Goal: Check status: Check status

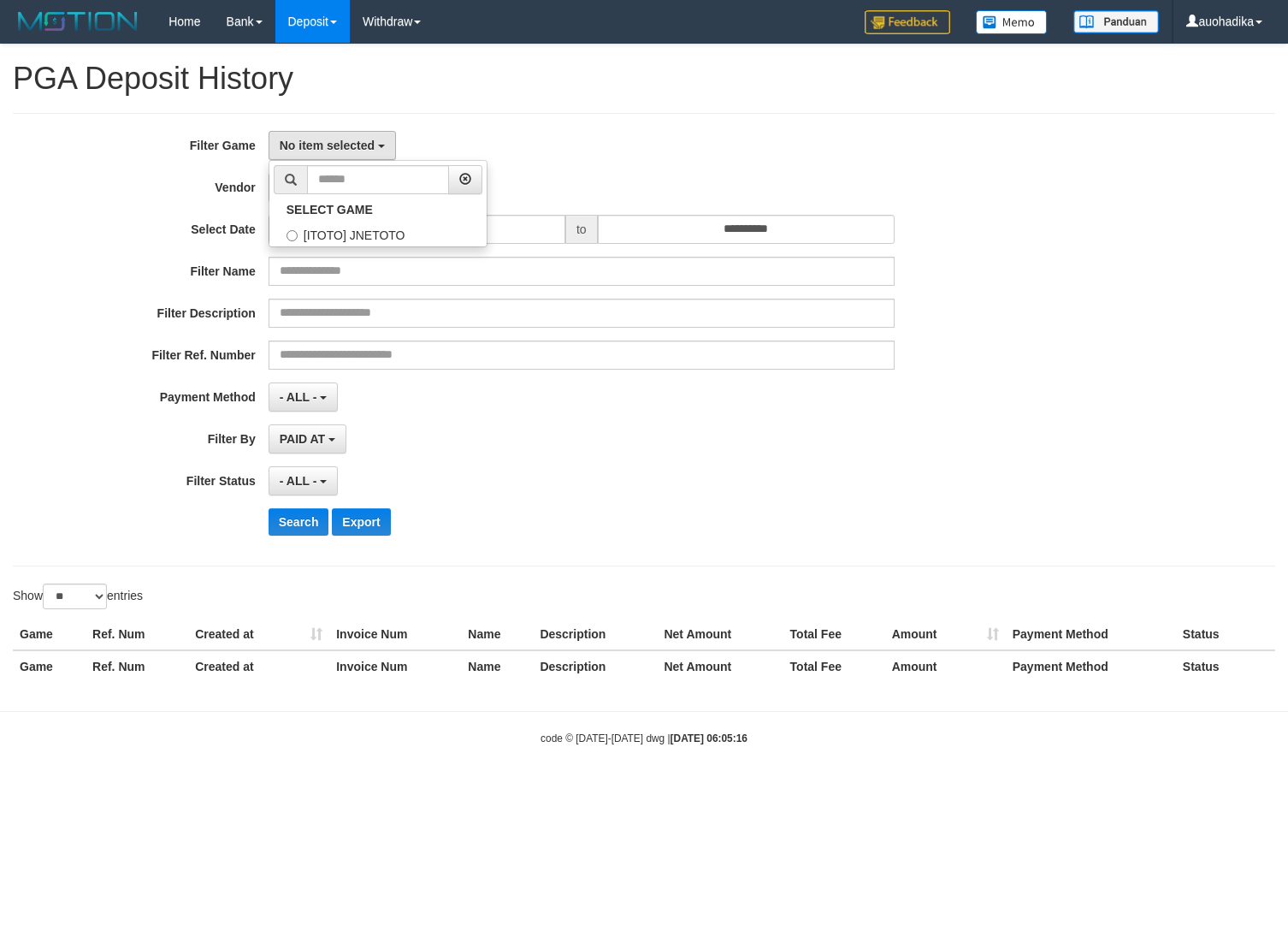
select select
select select "**"
click at [422, 228] on label "[ITOTO] JNETOTO" at bounding box center [379, 233] width 217 height 25
select select "***"
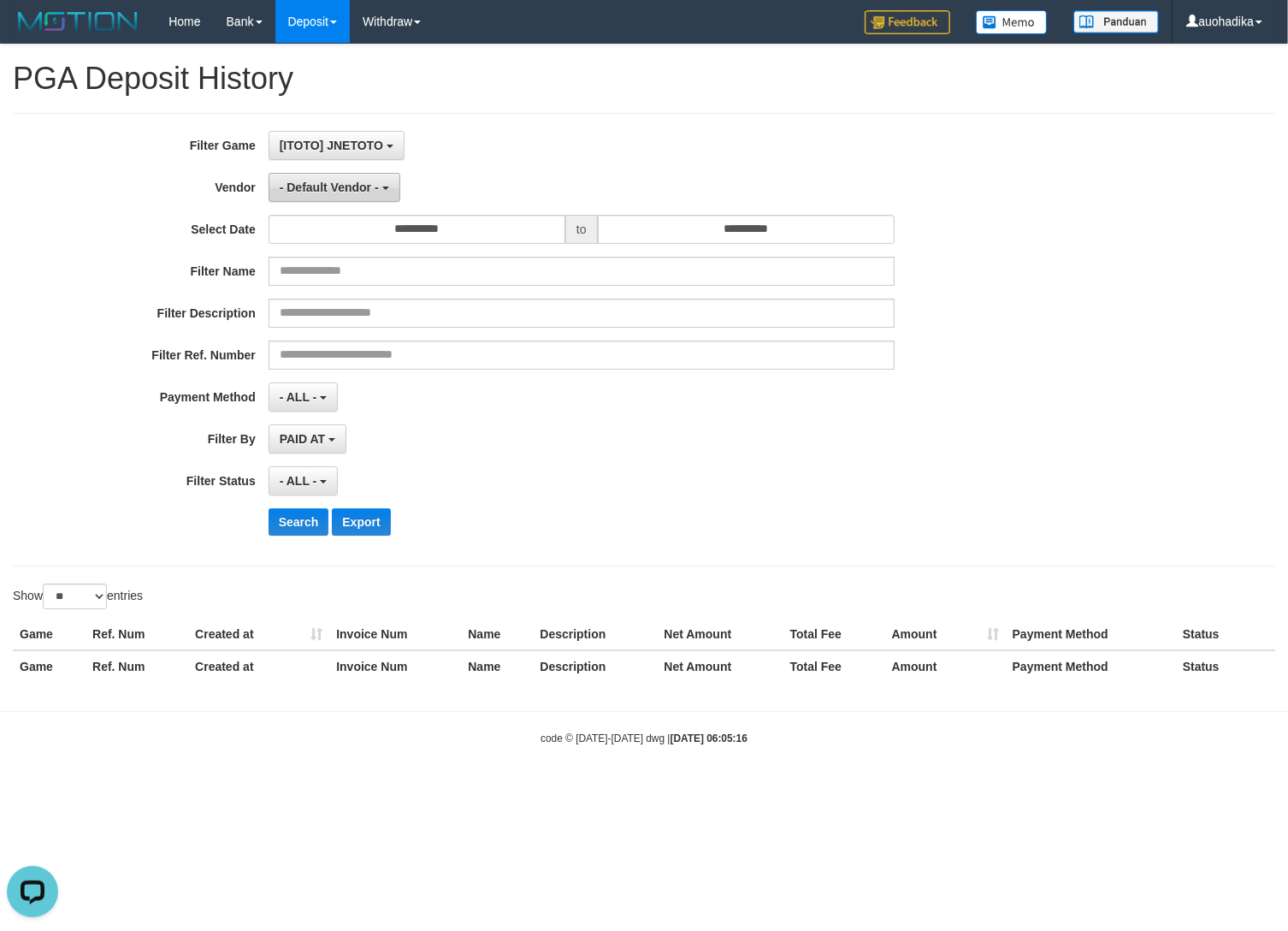
click at [344, 194] on span "- Default Vendor -" at bounding box center [329, 187] width 99 height 14
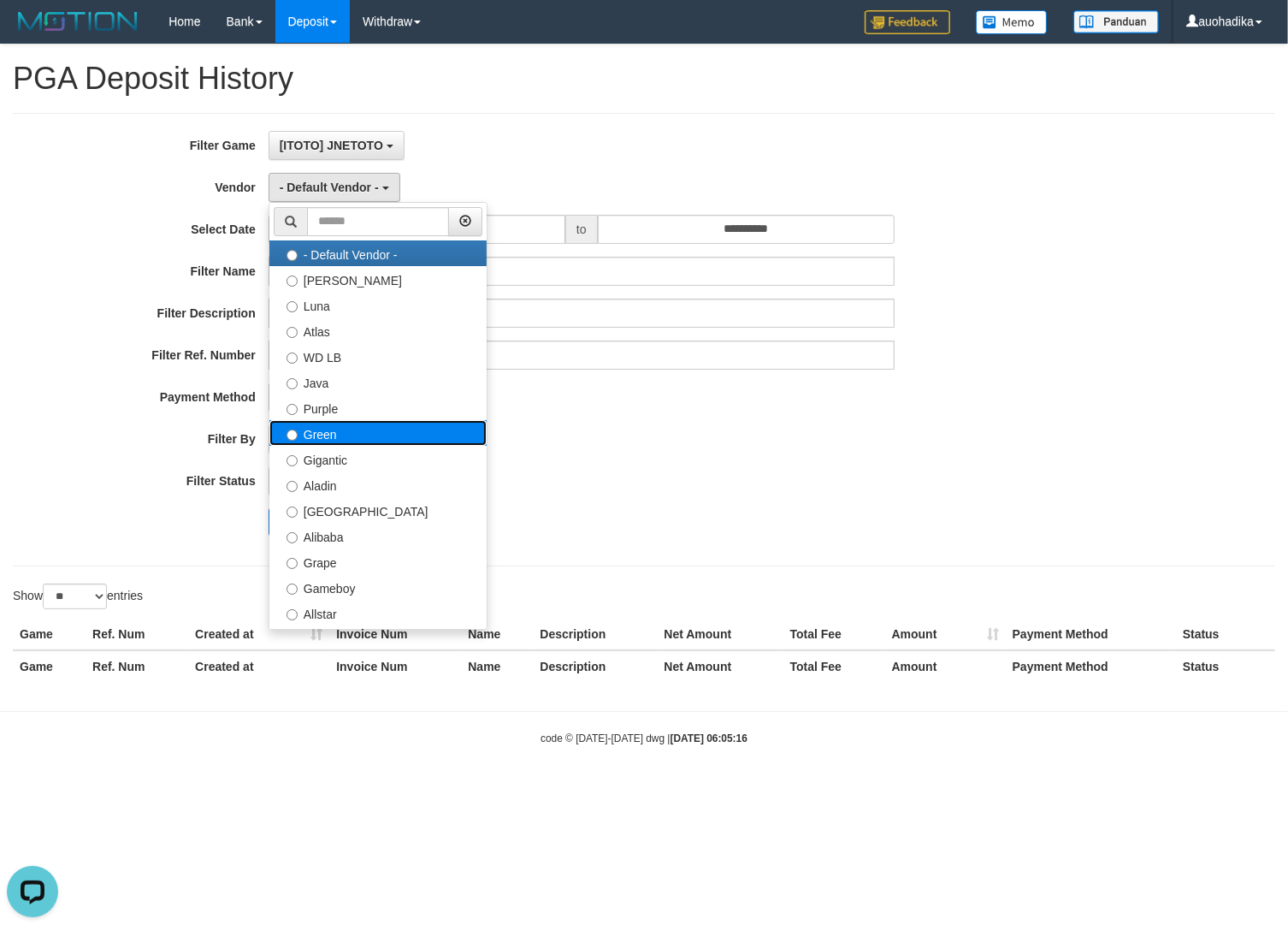
click at [347, 438] on label "Green" at bounding box center [379, 433] width 217 height 25
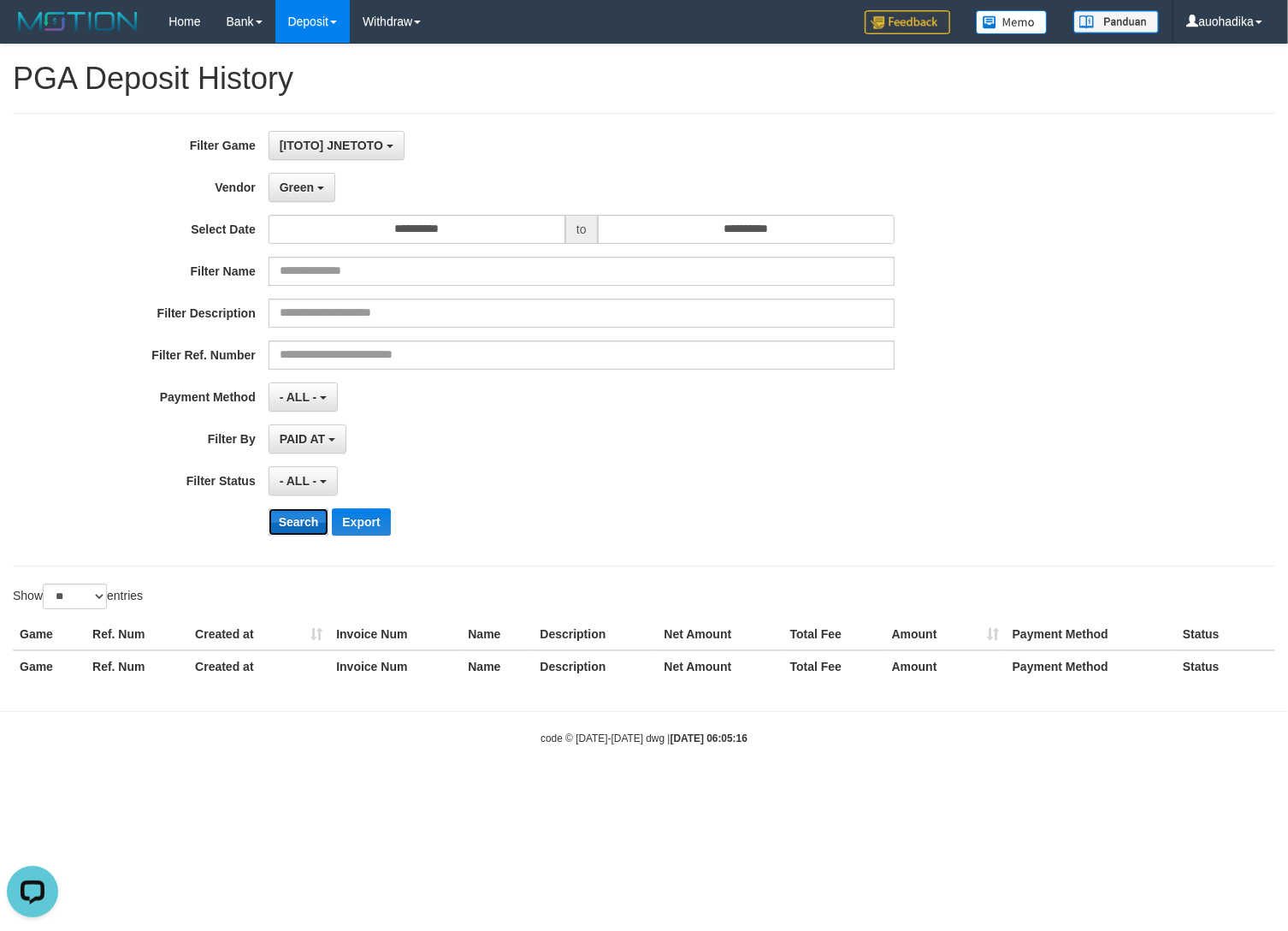
click at [305, 527] on button "Search" at bounding box center [299, 522] width 61 height 27
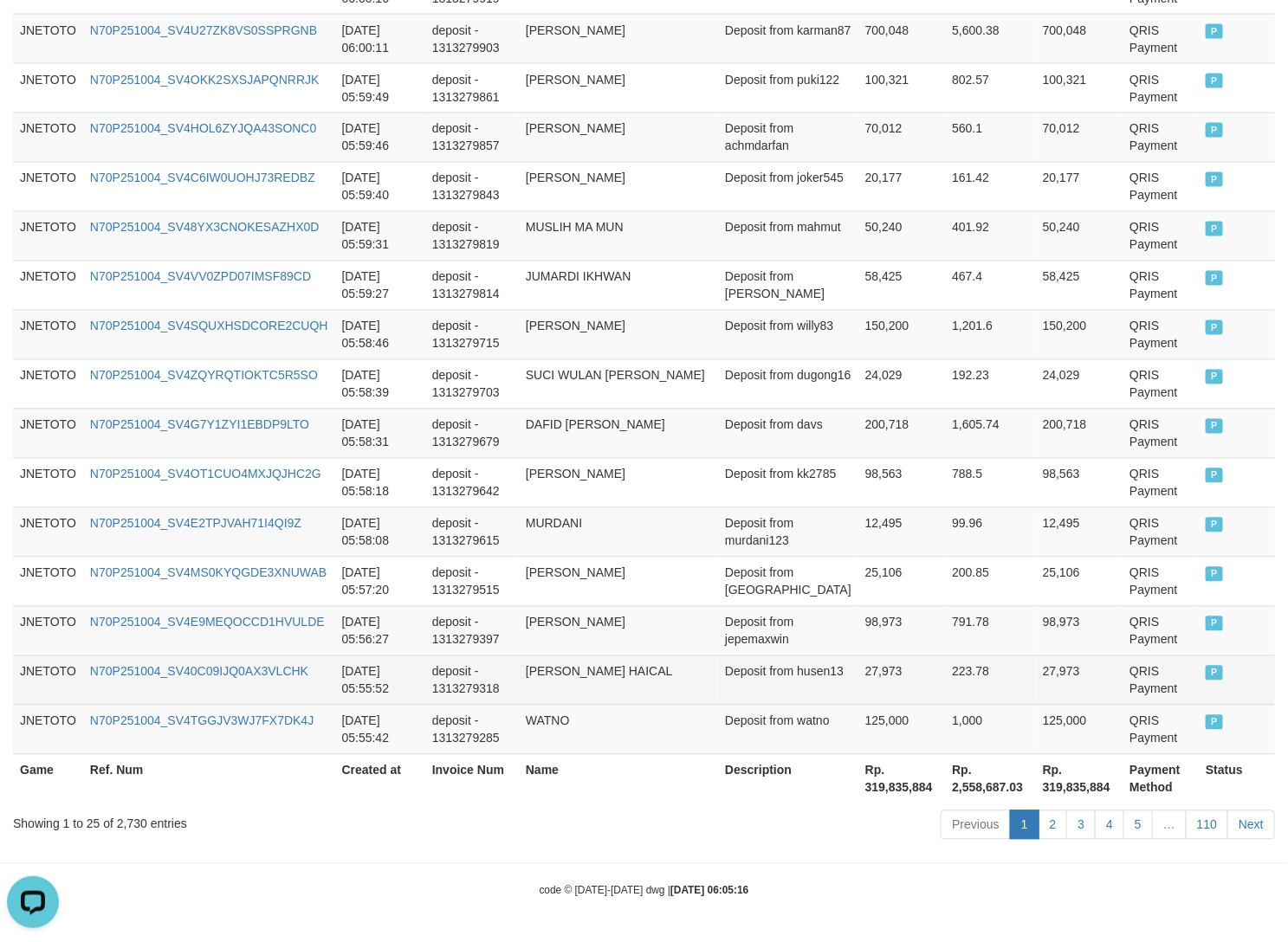
scroll to position [1162, 0]
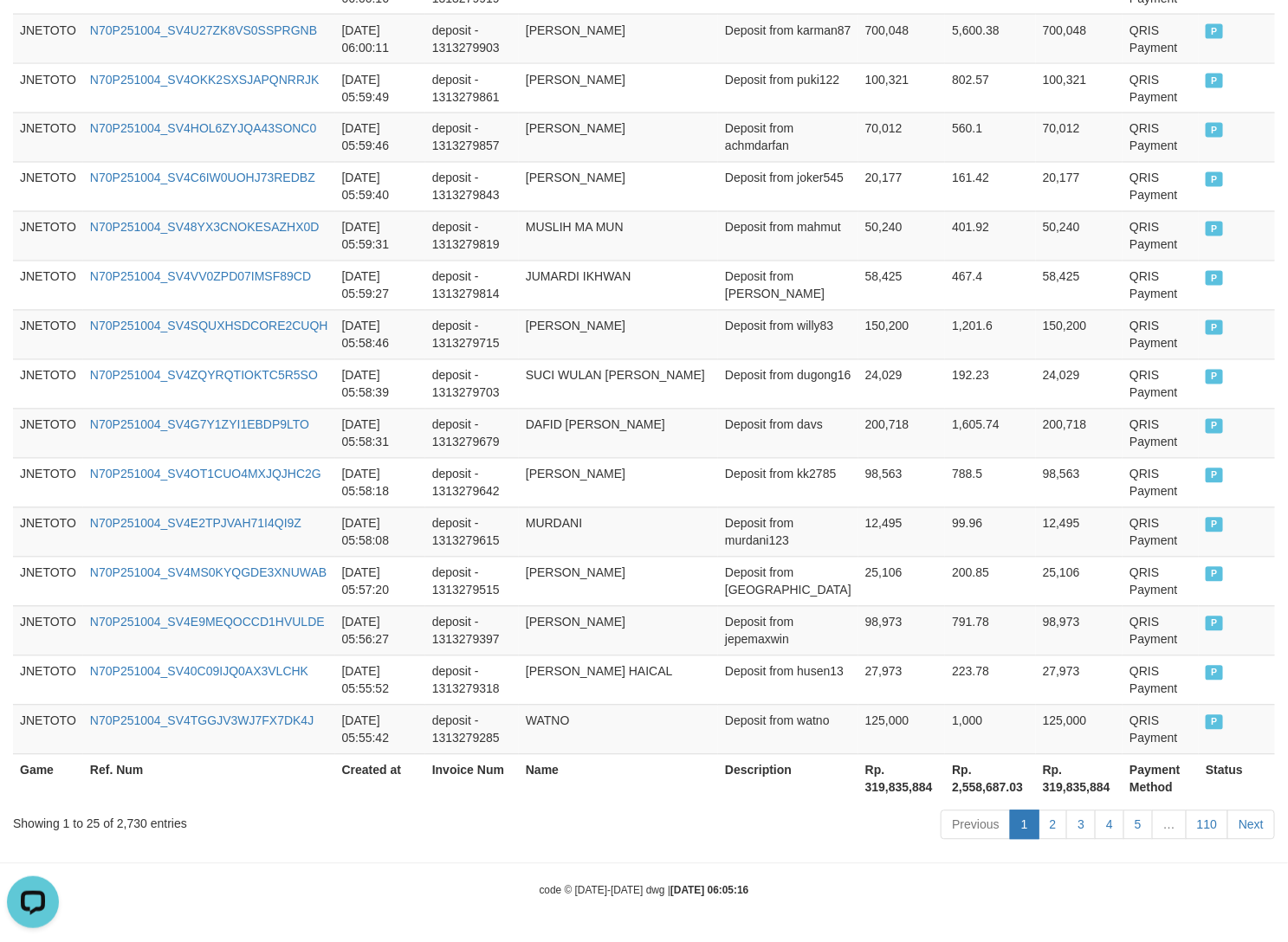
click at [115, 828] on div "Showing 1 to 25 of 2,730 entries" at bounding box center [268, 820] width 511 height 25
copy div "2,730"
click at [880, 785] on th "Rp. 319,835,884" at bounding box center [902, 779] width 87 height 49
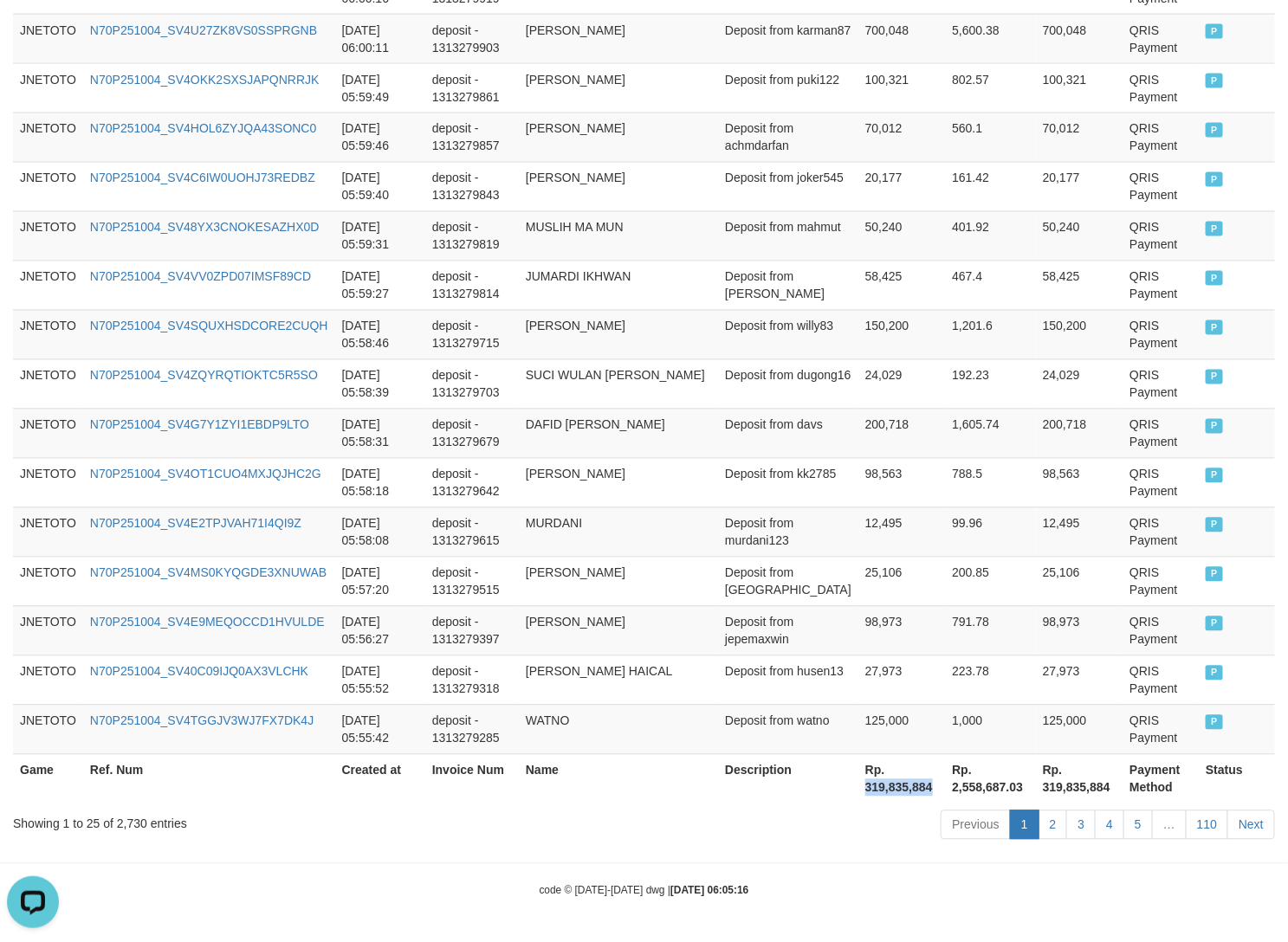
copy th "319,835,884"
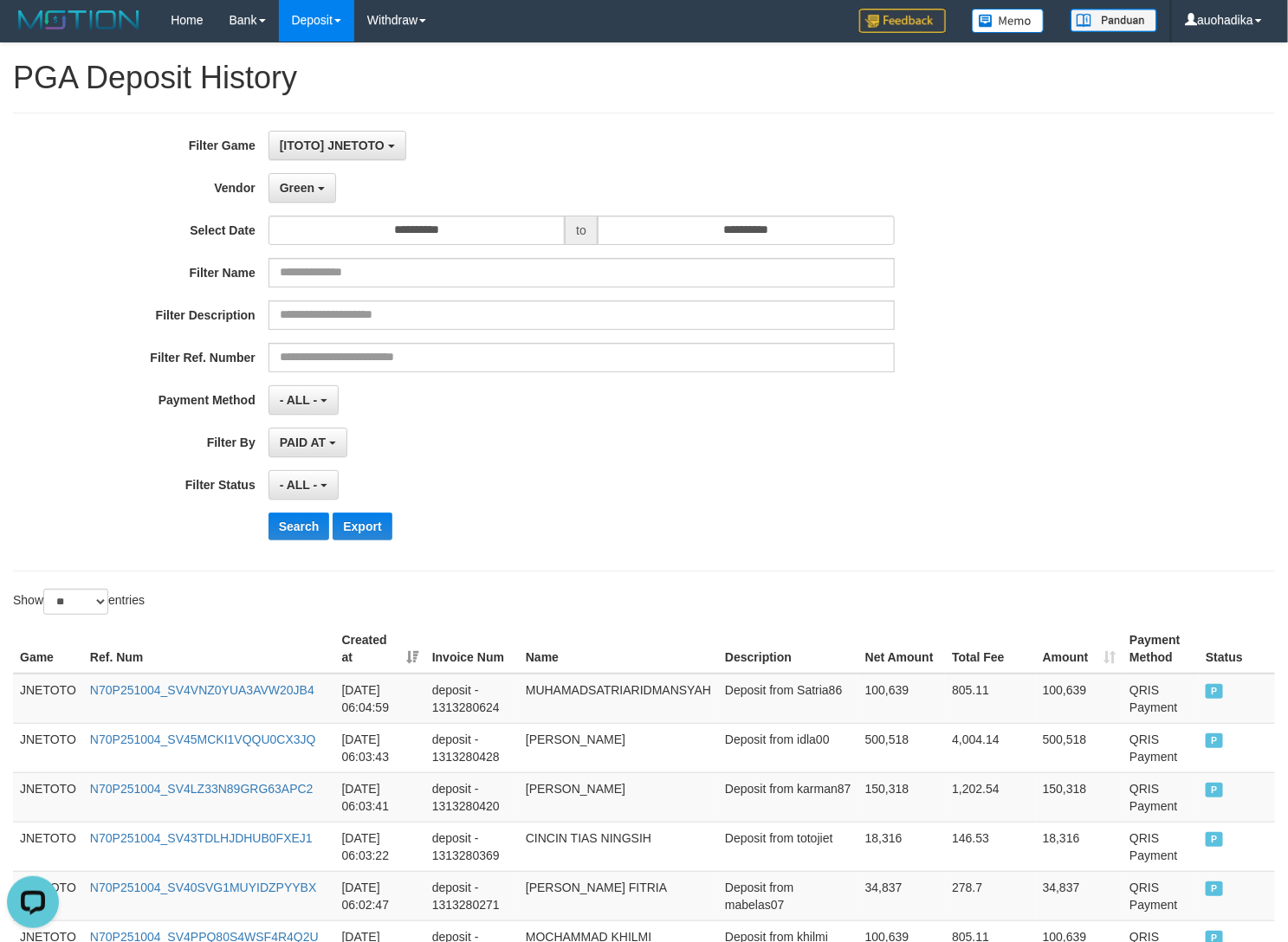
scroll to position [0, 0]
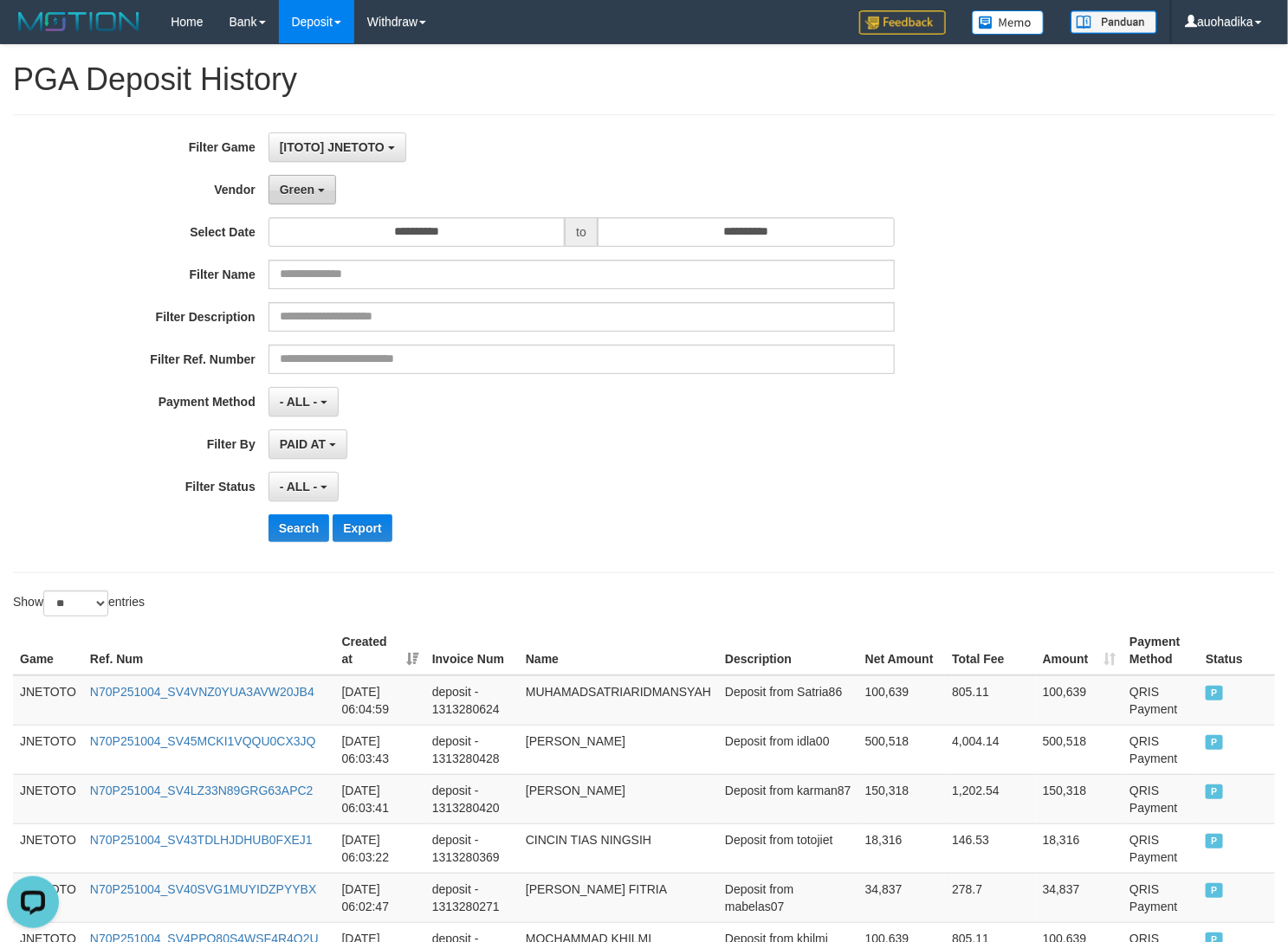
click at [296, 189] on span "Green" at bounding box center [297, 190] width 34 height 14
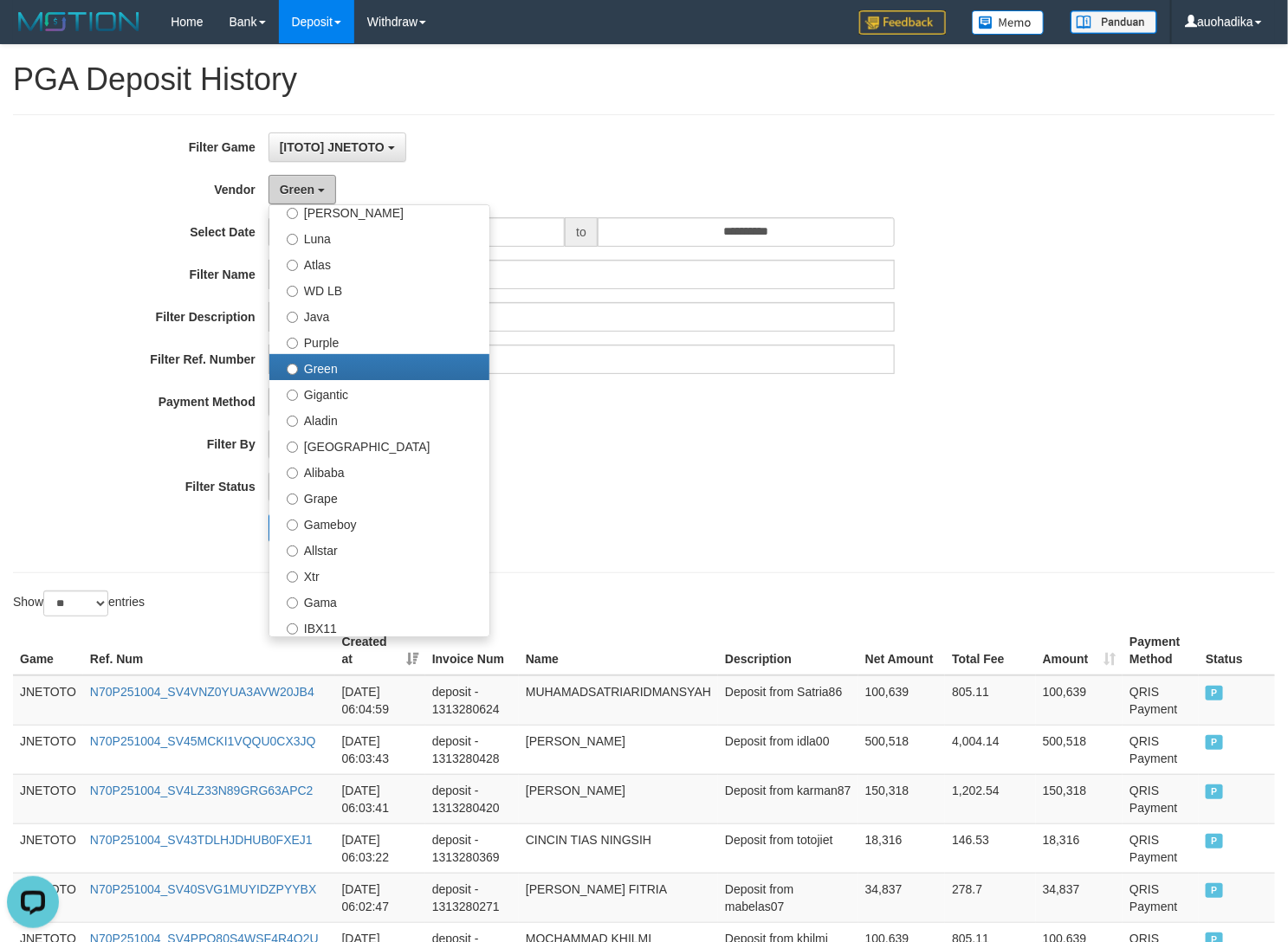
scroll to position [289, 0]
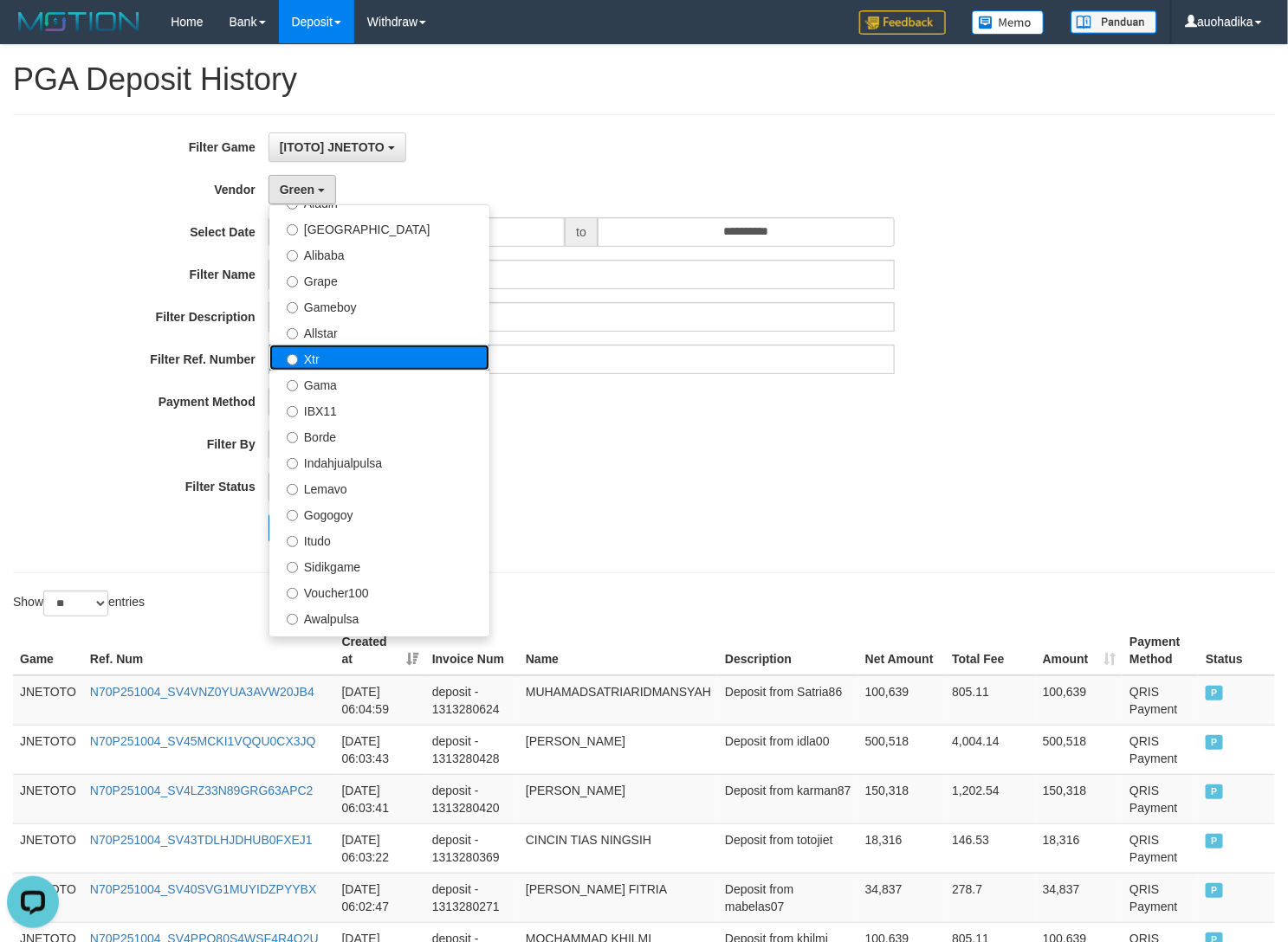
click at [356, 358] on label "Xtr" at bounding box center [379, 358] width 220 height 26
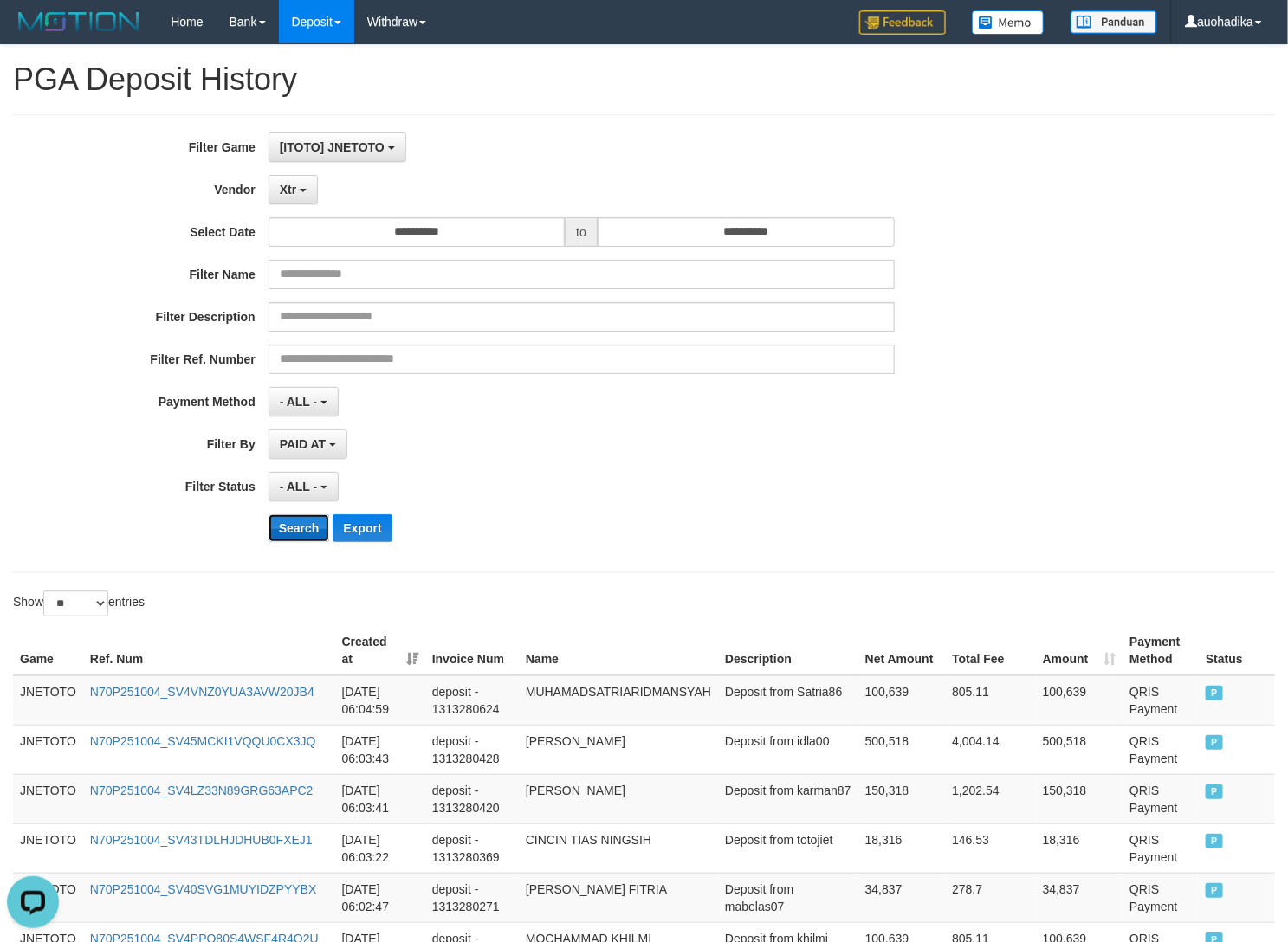
click at [290, 534] on button "Search" at bounding box center [299, 528] width 62 height 28
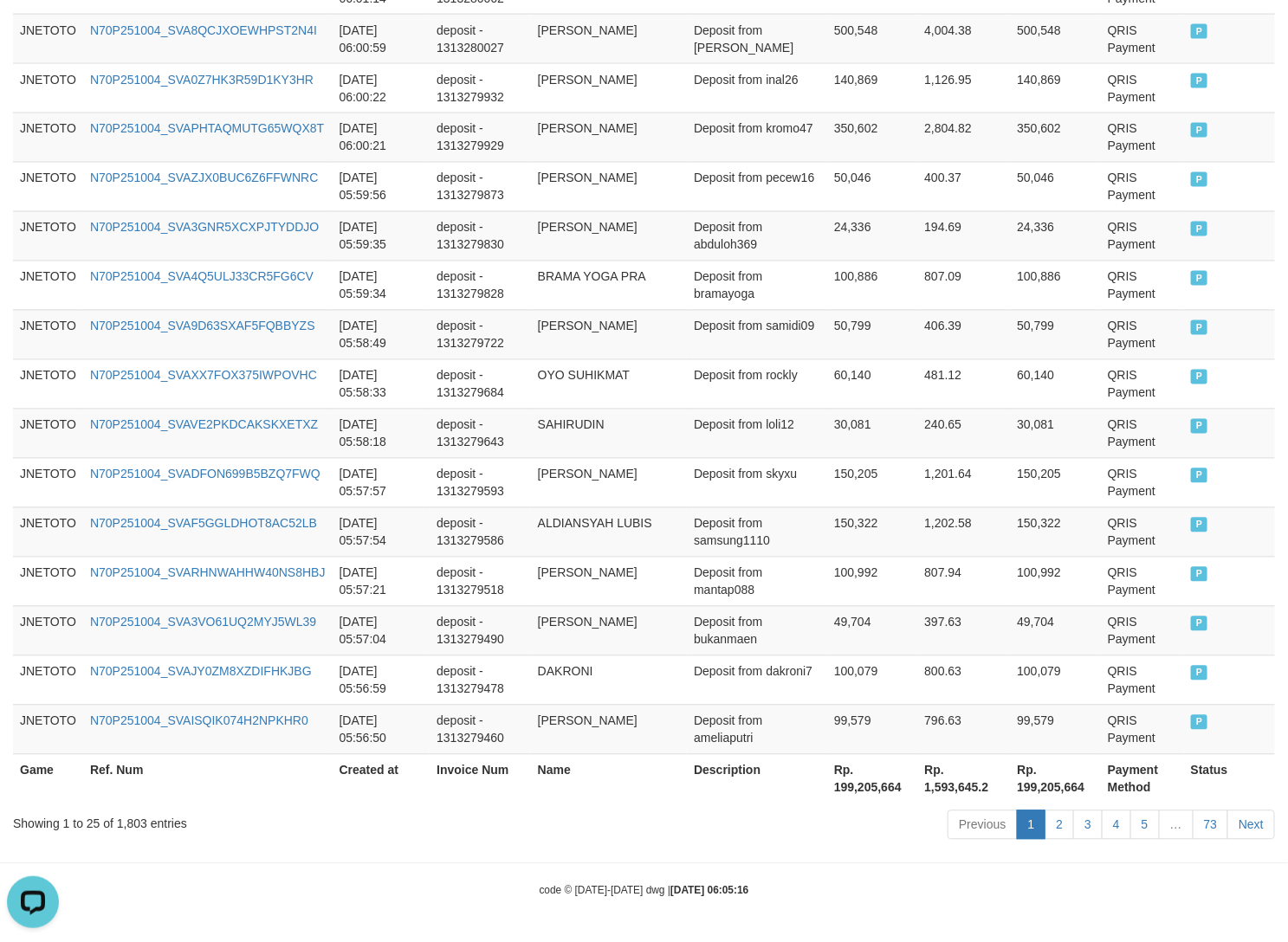
scroll to position [1162, 0]
click at [136, 824] on div "Showing 1 to 25 of 1,803 entries" at bounding box center [268, 820] width 511 height 25
copy div "1,803"
click at [856, 789] on th "Rp. 199,205,664" at bounding box center [872, 779] width 90 height 49
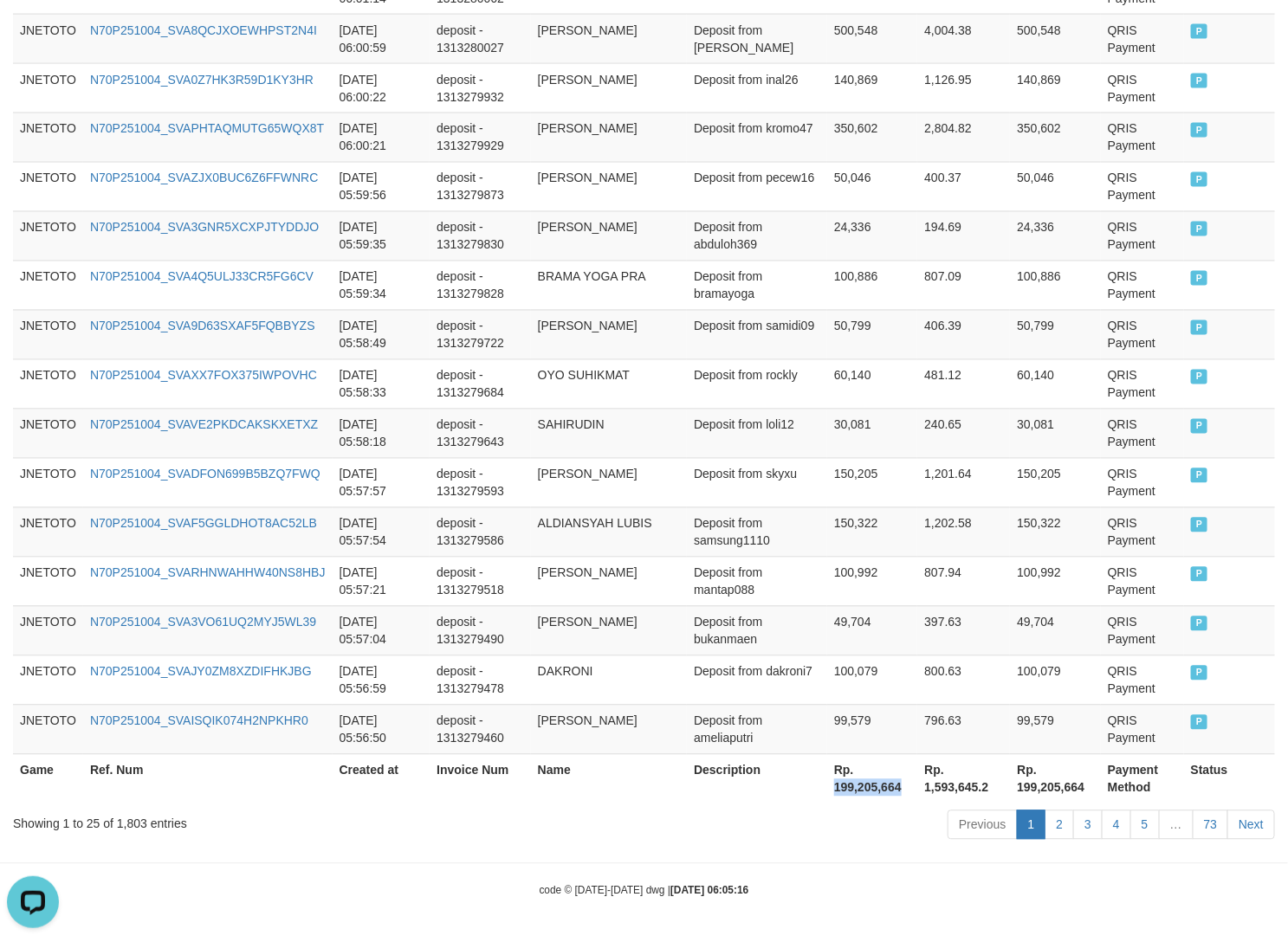
click at [856, 789] on th "Rp. 199,205,664" at bounding box center [872, 779] width 90 height 49
click at [837, 798] on th "Rp. 199,205,664" at bounding box center [872, 779] width 90 height 49
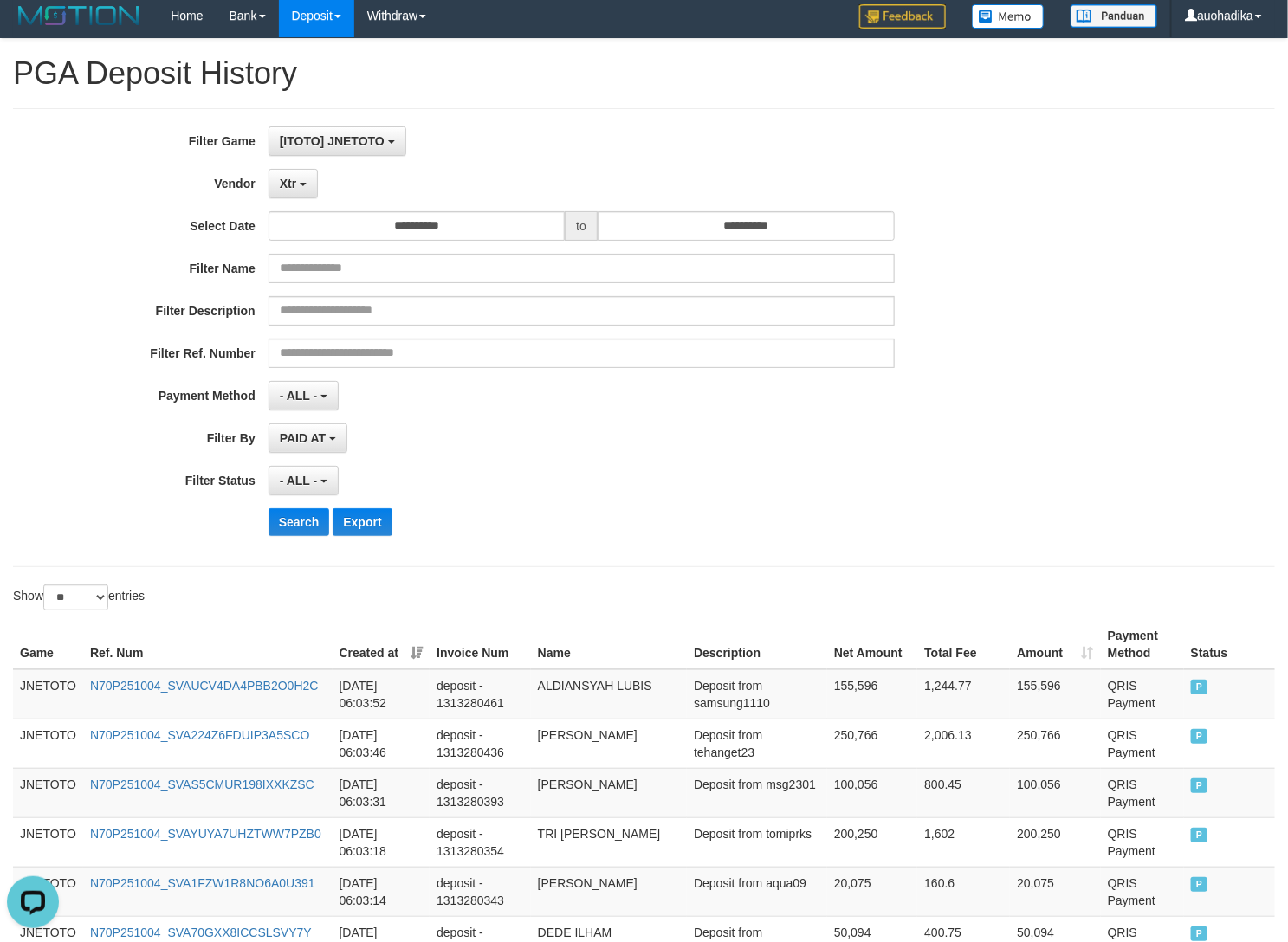
scroll to position [0, 0]
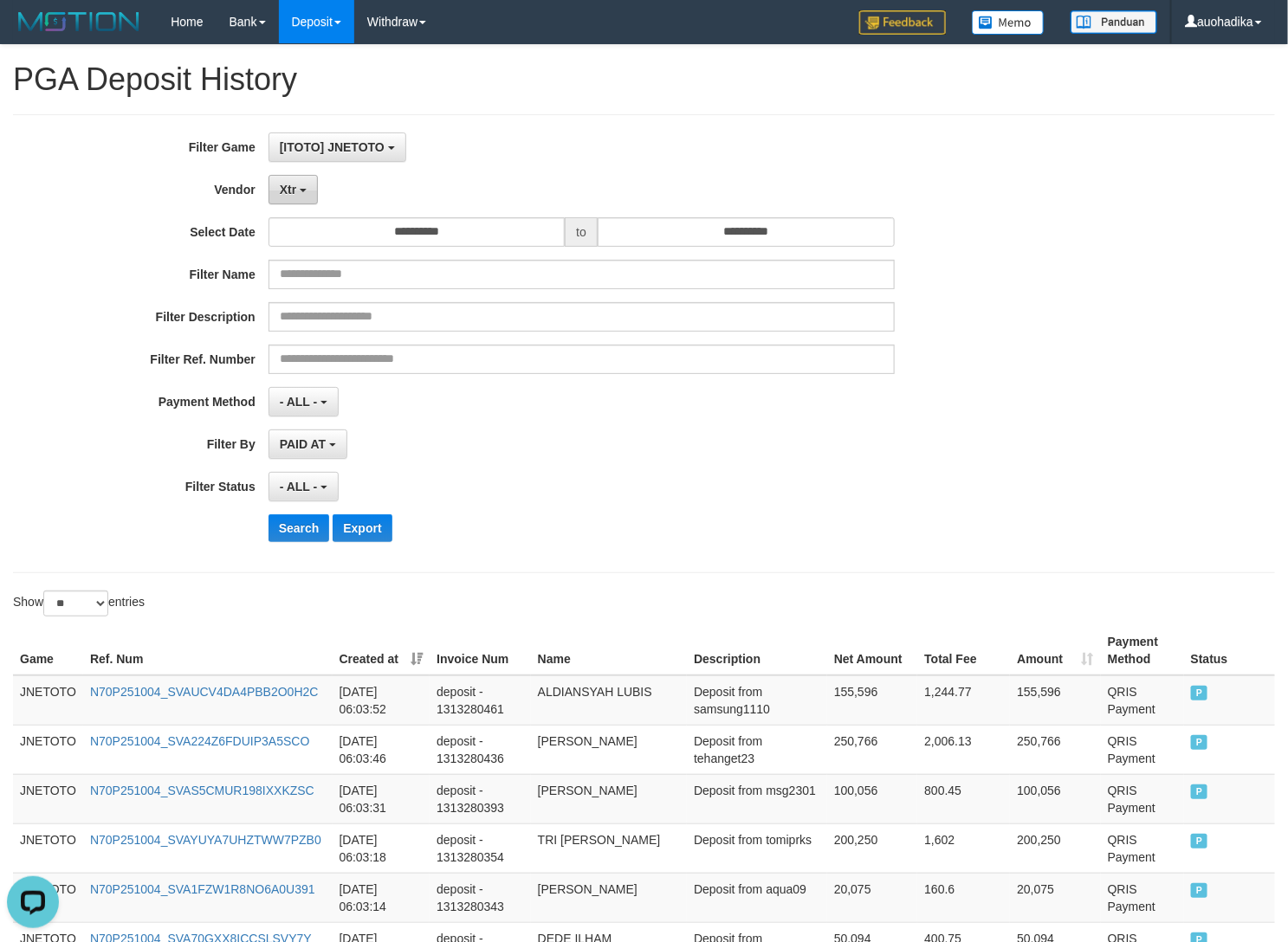
click at [288, 201] on button "Xtr" at bounding box center [293, 190] width 49 height 29
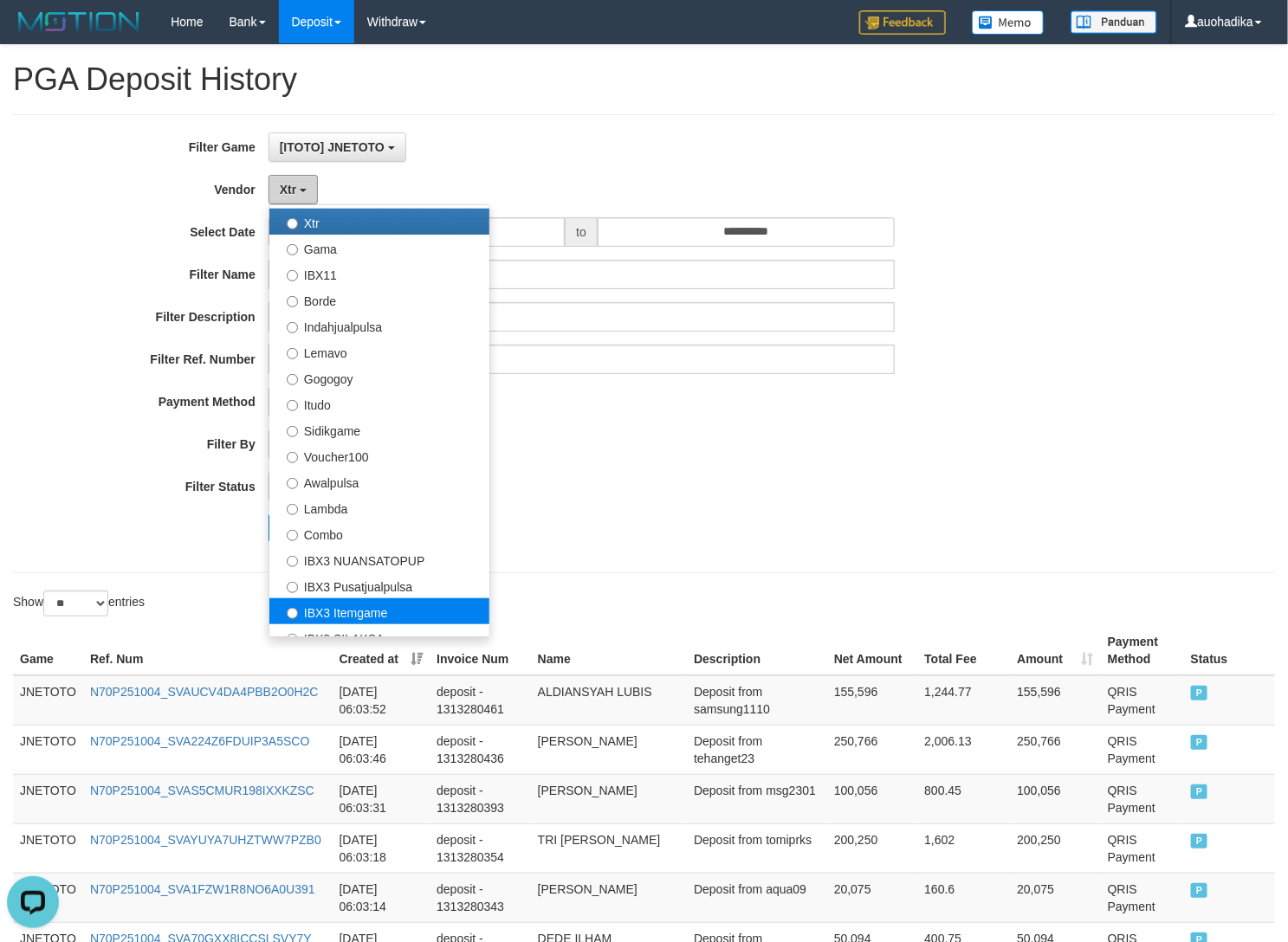
scroll to position [433, 0]
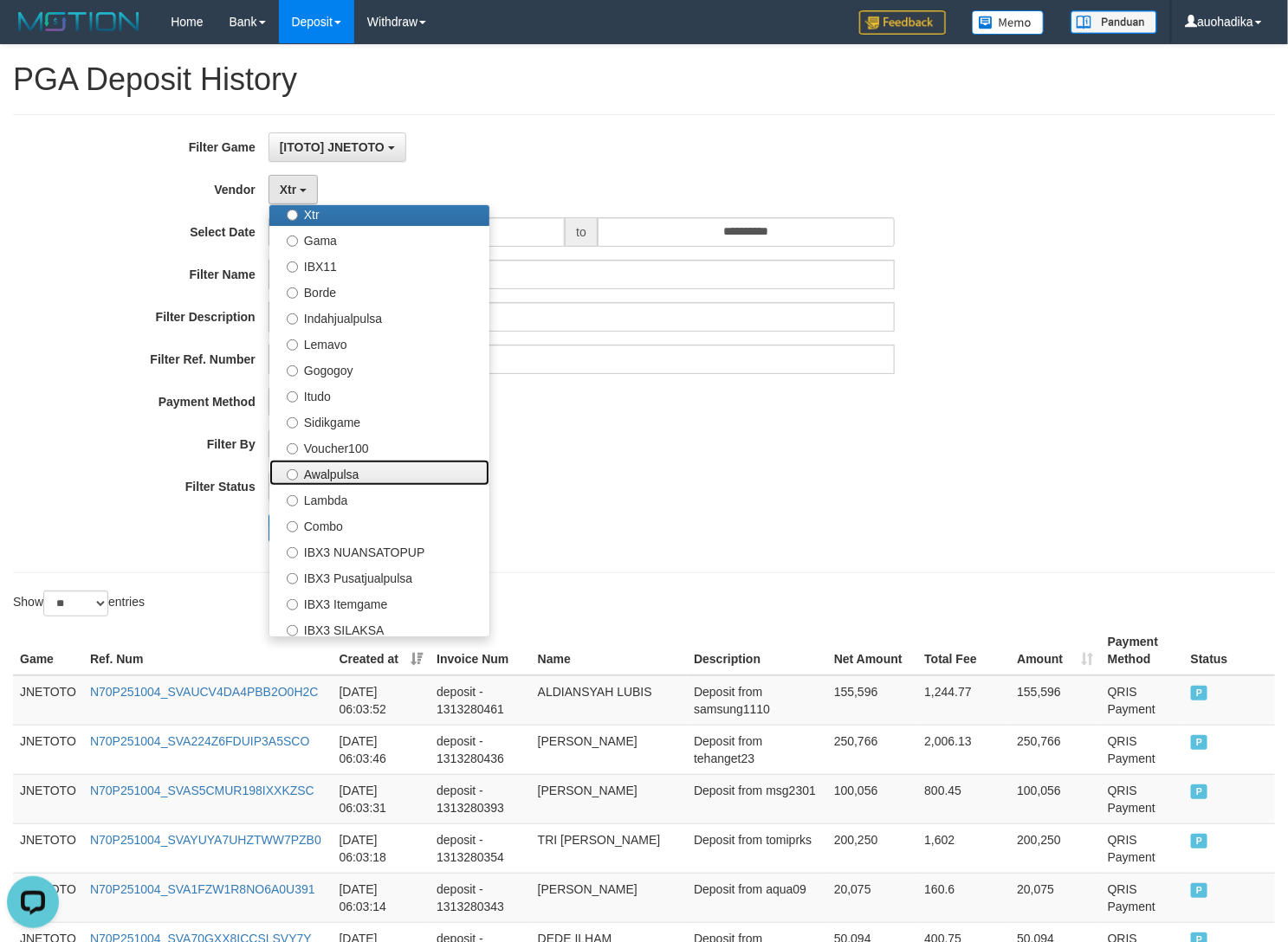
drag, startPoint x: 437, startPoint y: 473, endPoint x: 433, endPoint y: 482, distance: 9.8
click at [437, 473] on label "Awalpulsa" at bounding box center [379, 472] width 220 height 26
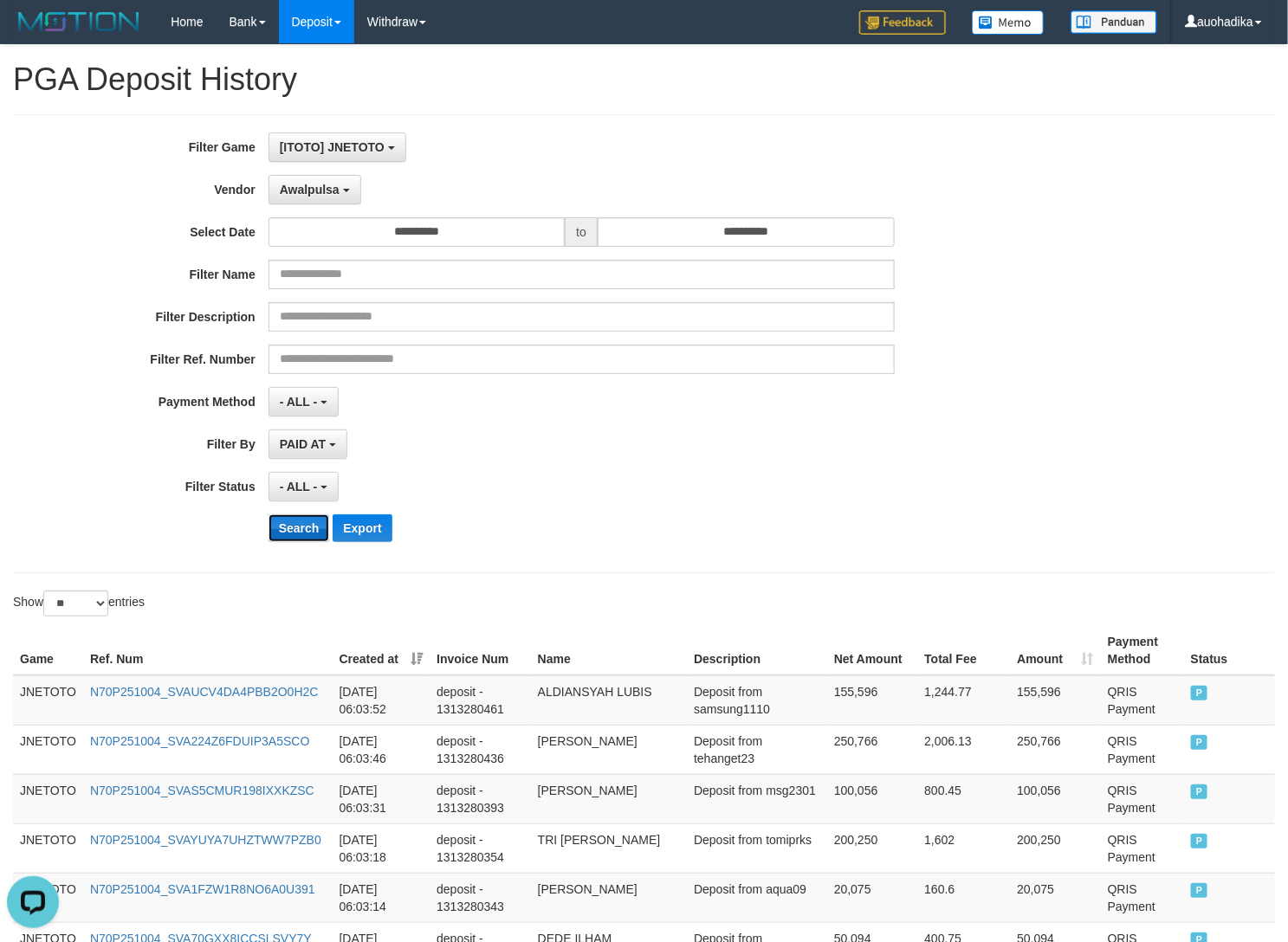
click at [317, 530] on button "Search" at bounding box center [299, 528] width 62 height 28
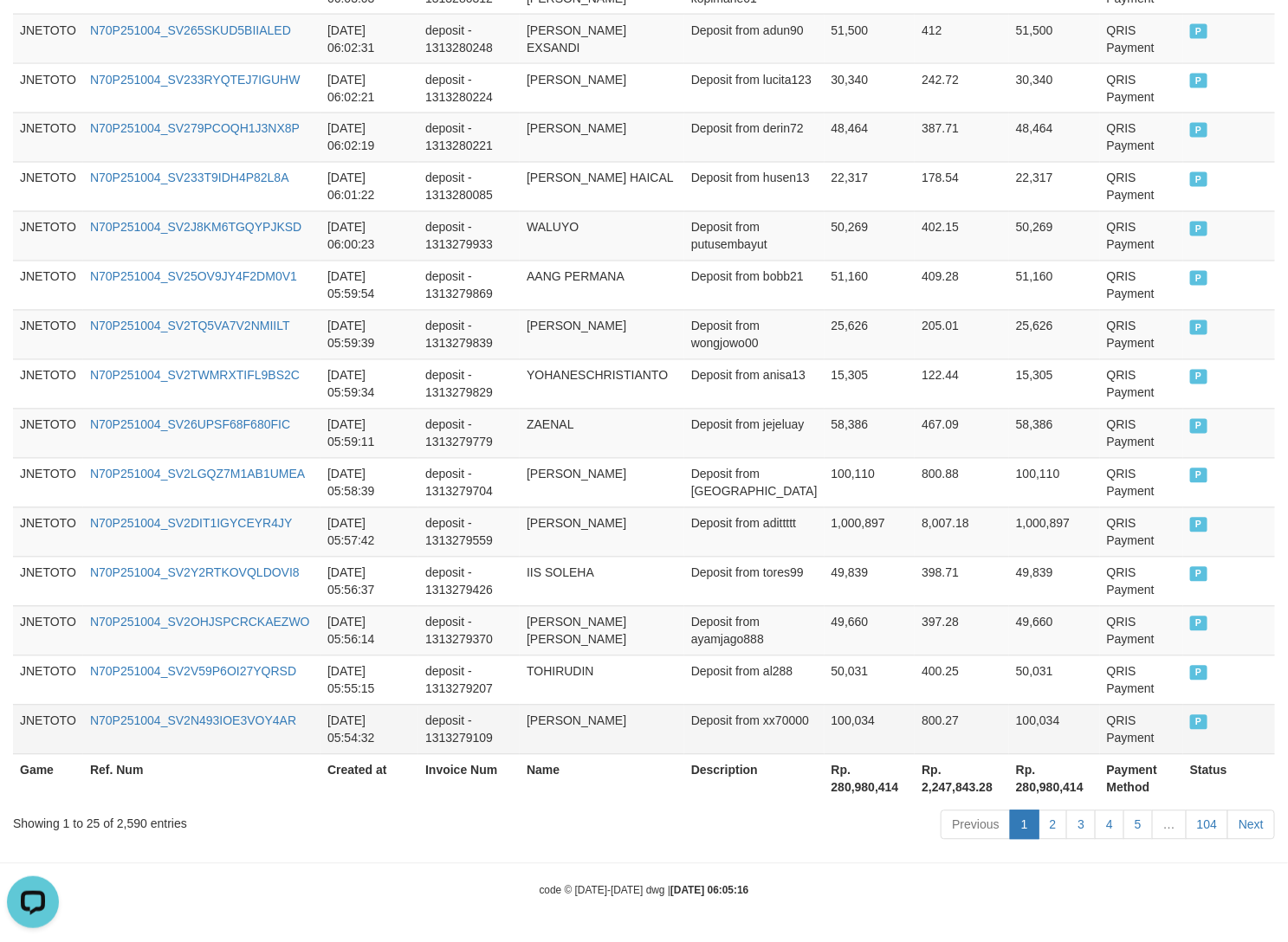
scroll to position [1162, 0]
click at [127, 823] on div "Showing 1 to 25 of 2,590 entries" at bounding box center [268, 820] width 511 height 25
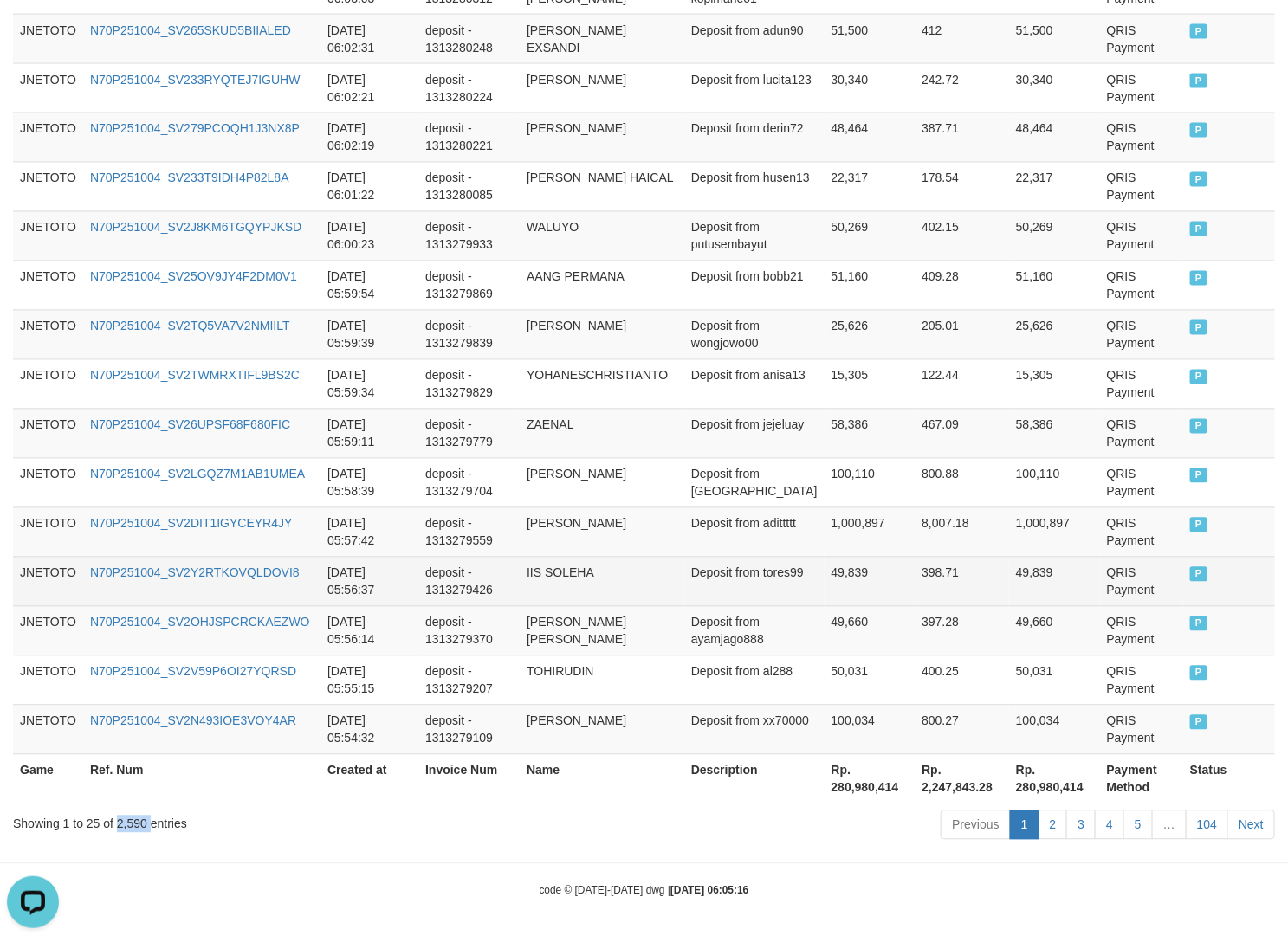
copy div "2,590"
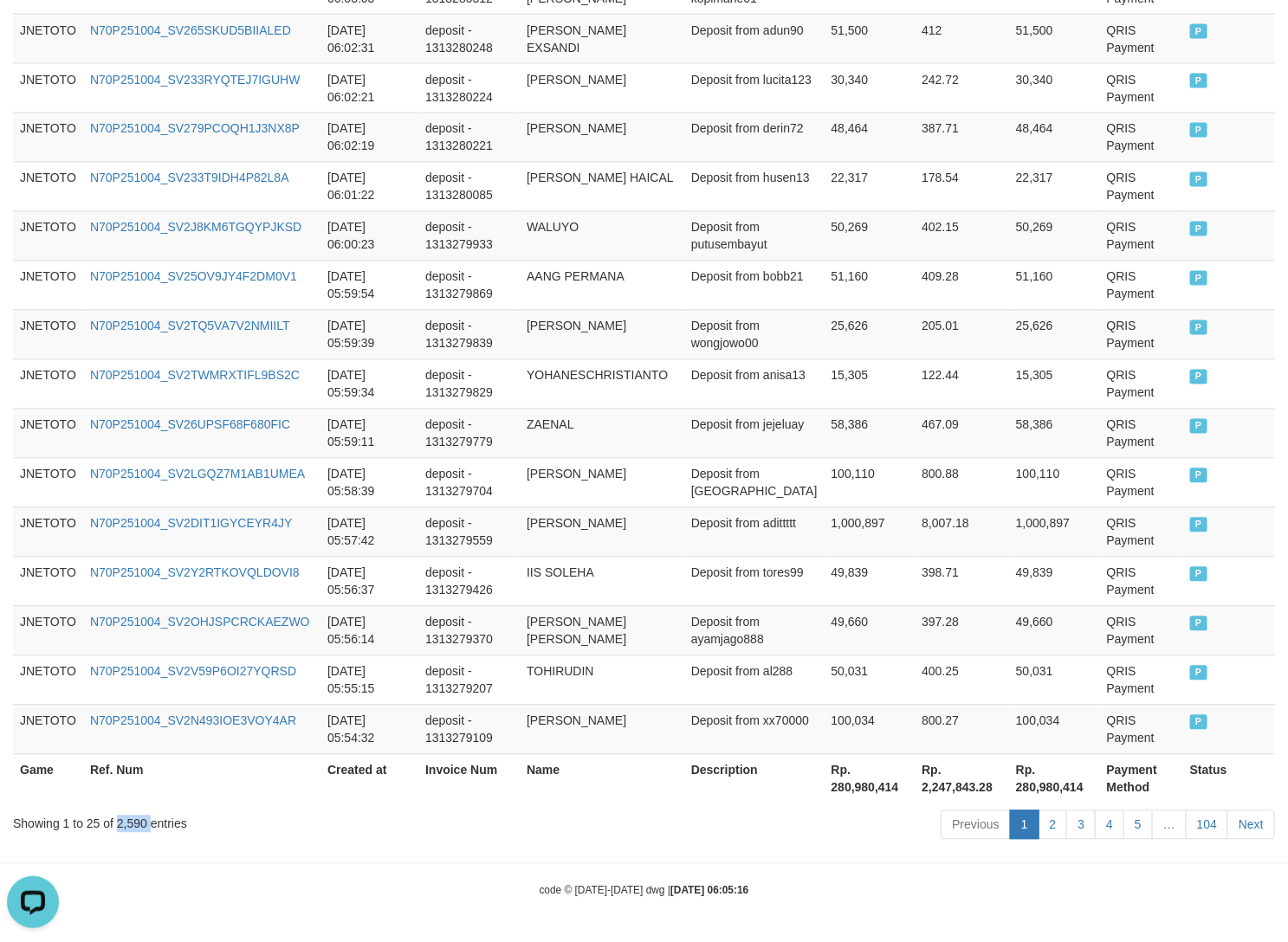
click at [123, 821] on div "Showing 1 to 25 of 2,590 entries" at bounding box center [268, 820] width 511 height 25
copy div "2,590"
click at [824, 800] on th "Rp. 280,980,414" at bounding box center [869, 779] width 91 height 49
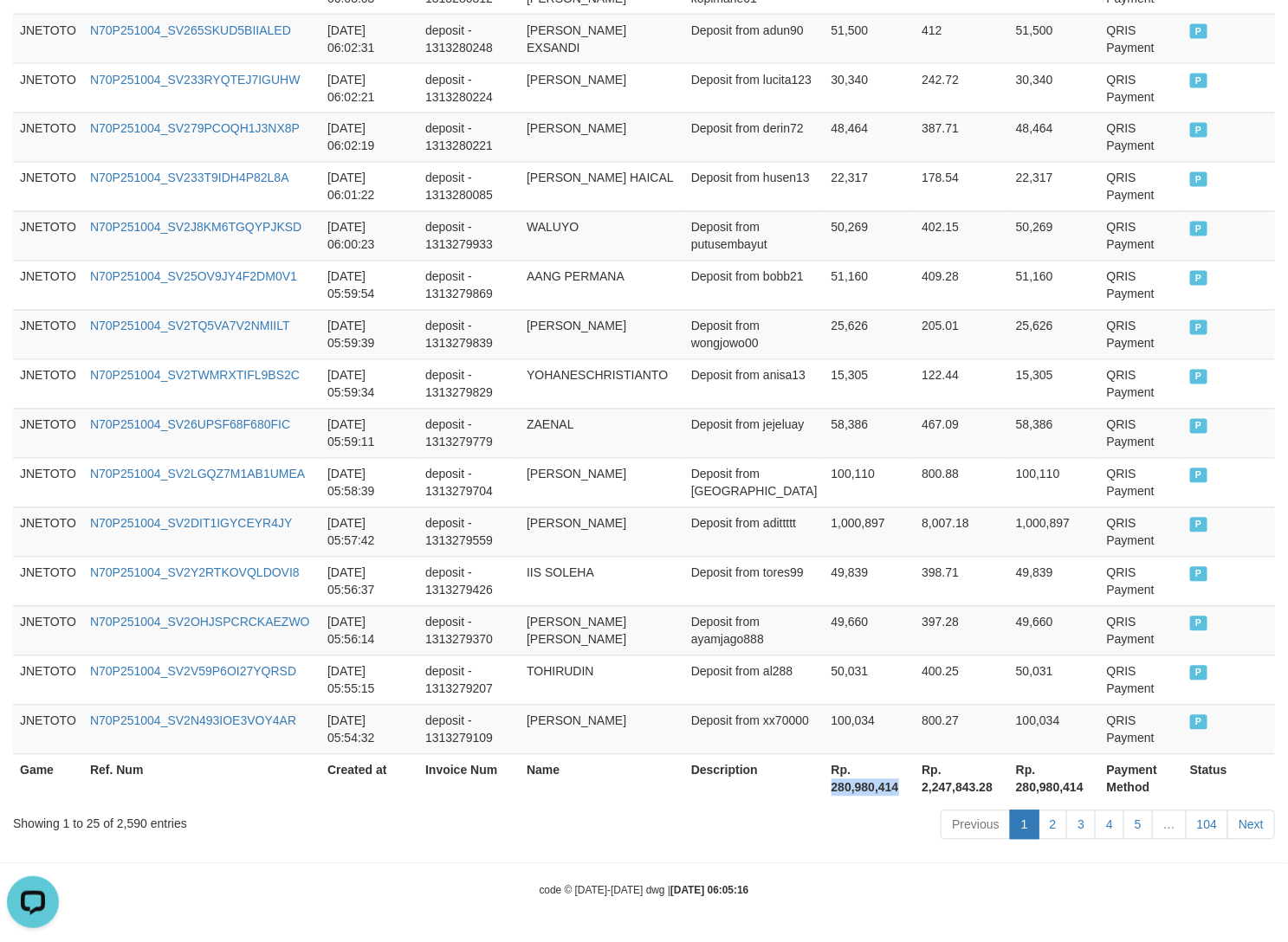
click at [824, 800] on th "Rp. 280,980,414" at bounding box center [869, 779] width 91 height 49
copy th "280,980,414"
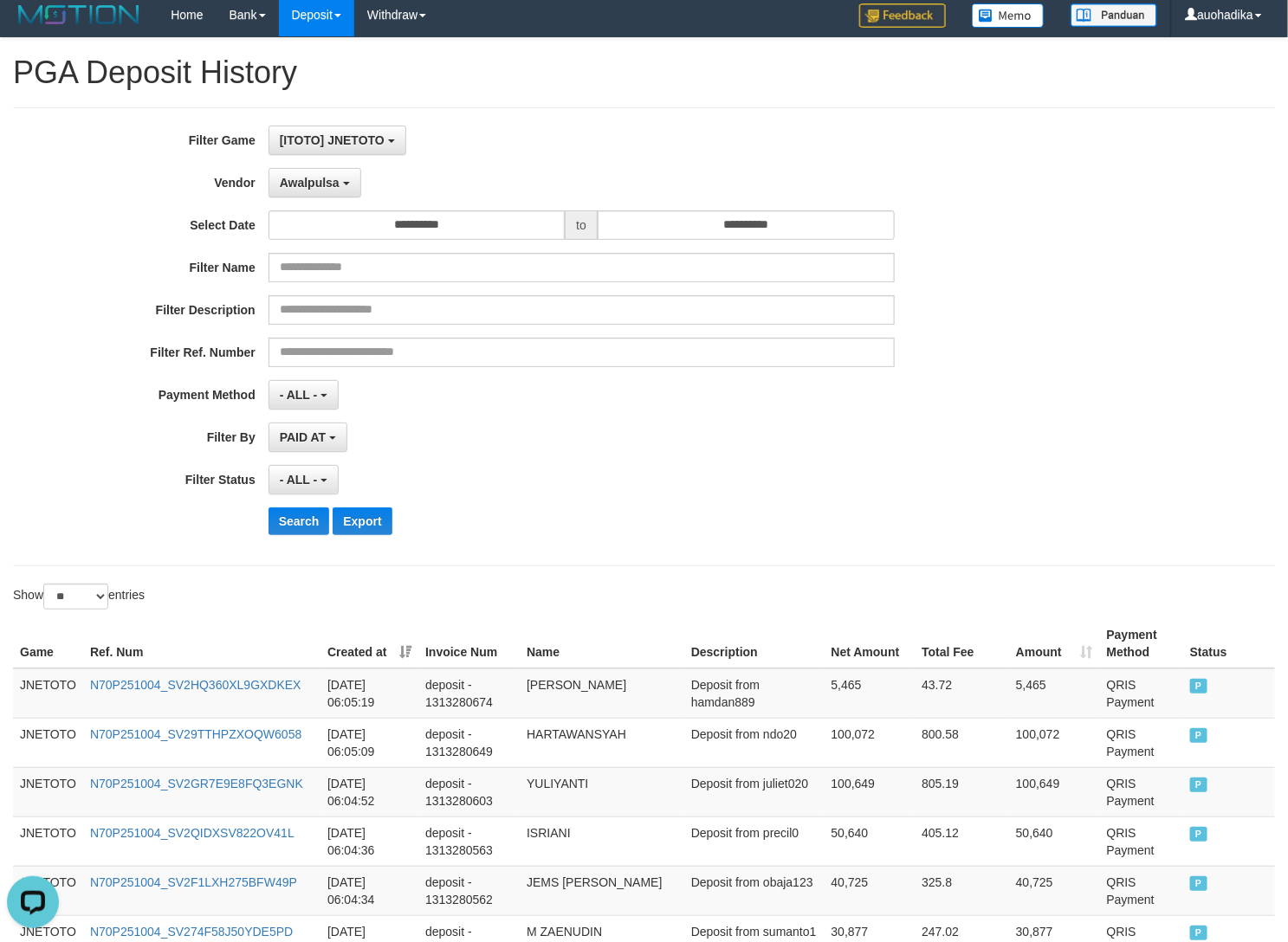
scroll to position [0, 0]
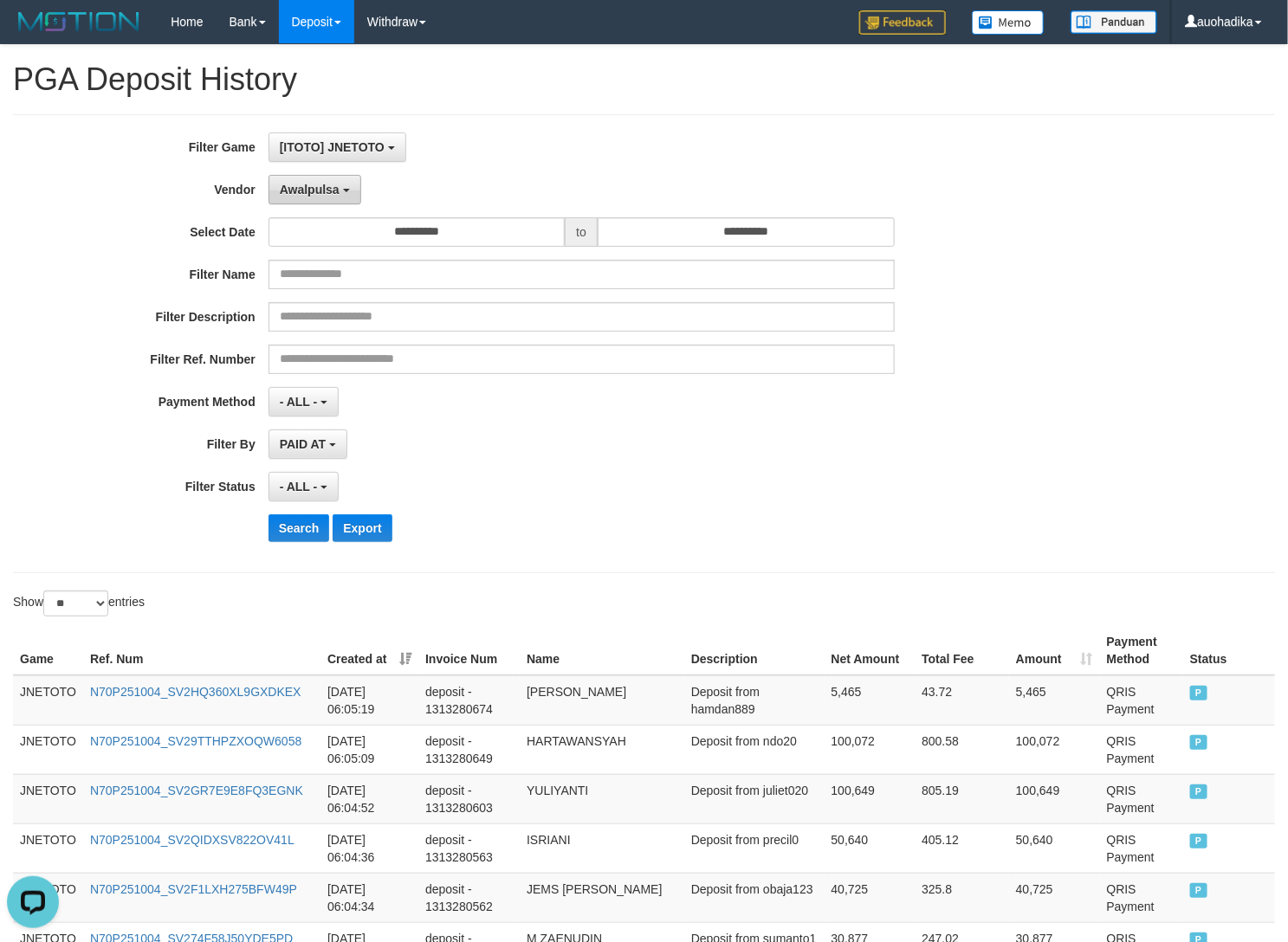
click at [331, 185] on span "Awalpulsa" at bounding box center [309, 190] width 60 height 14
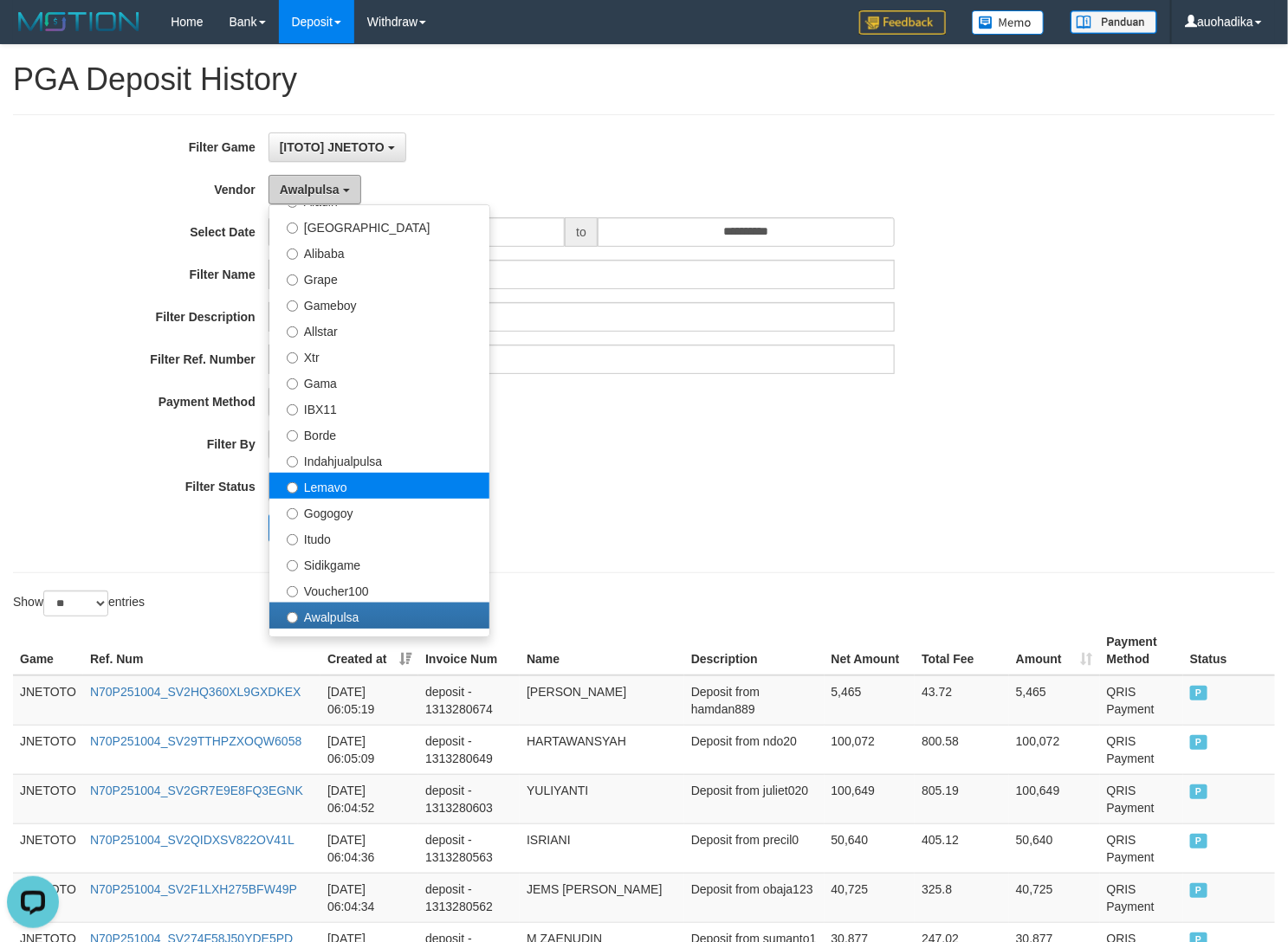
scroll to position [289, 0]
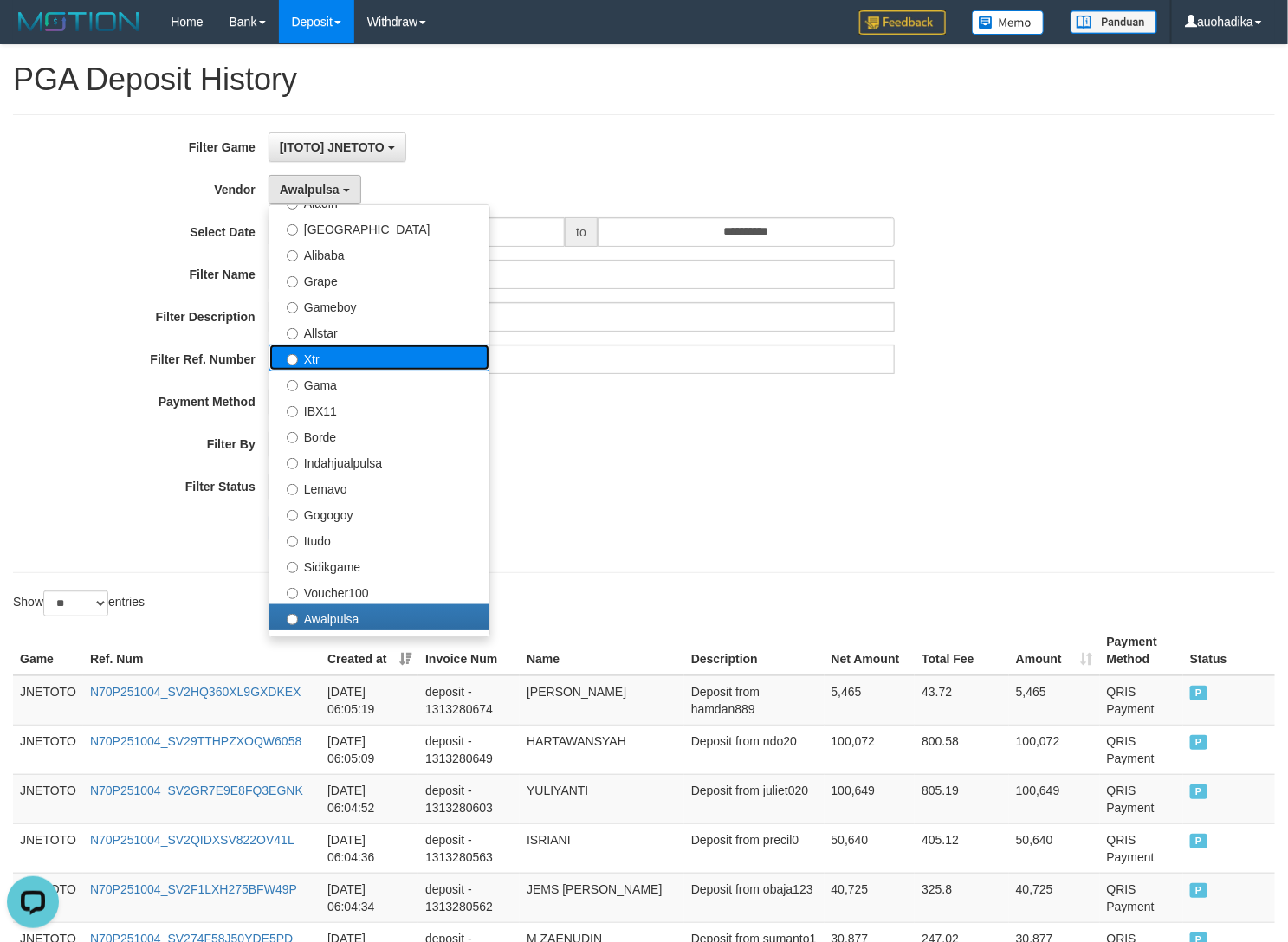
click at [365, 360] on label "Xtr" at bounding box center [379, 358] width 220 height 26
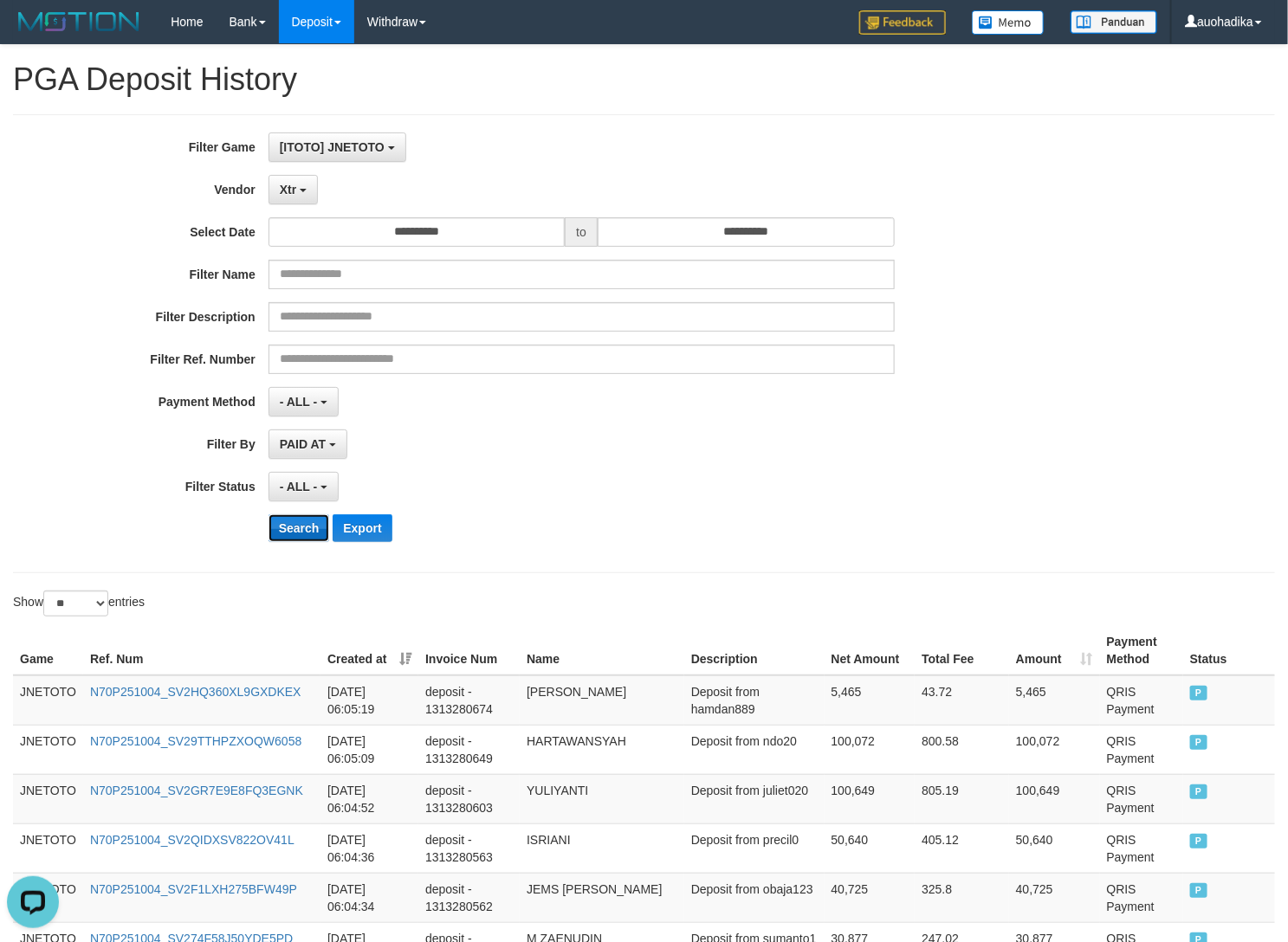
click at [304, 536] on button "Search" at bounding box center [299, 528] width 62 height 28
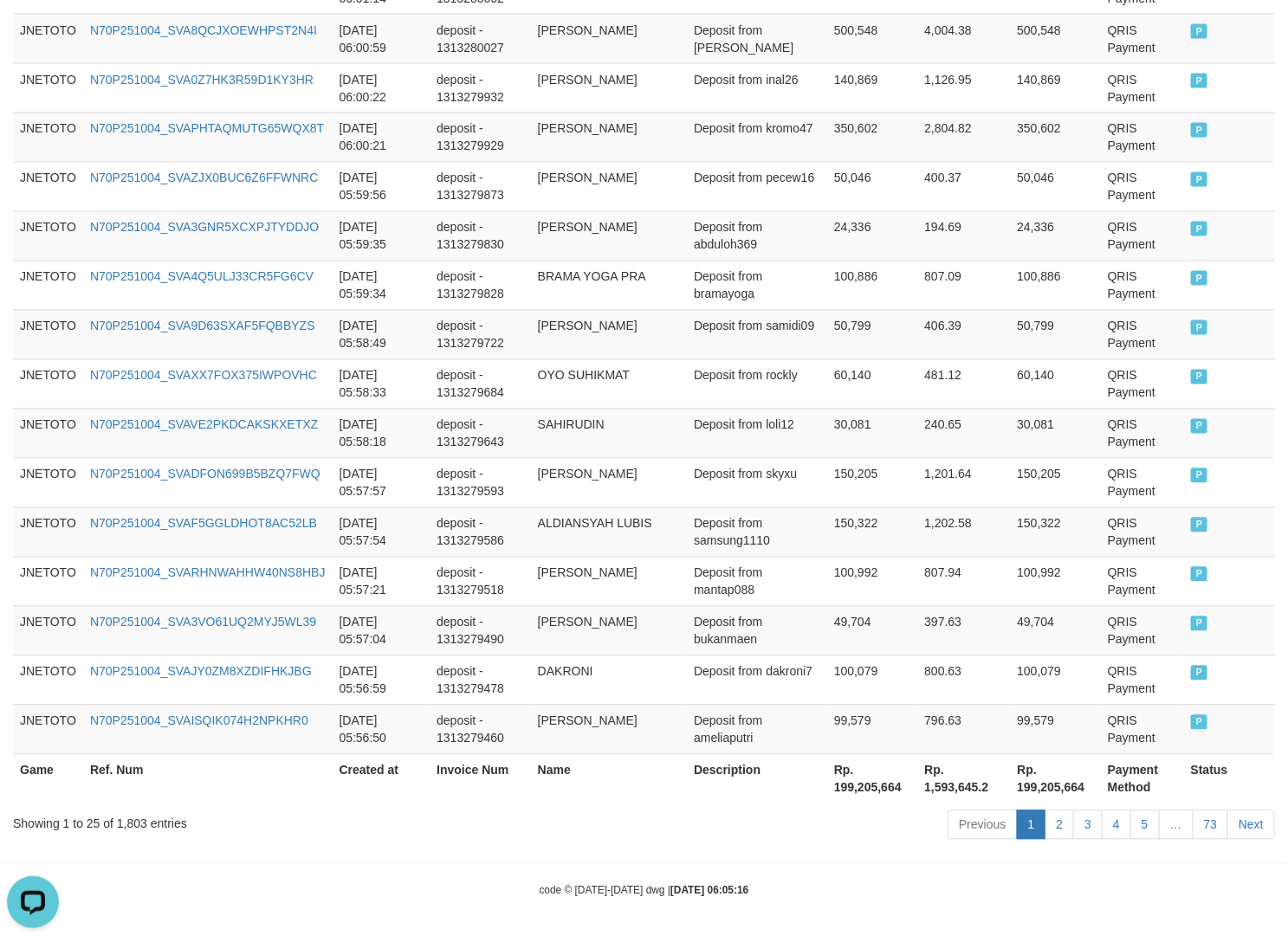
scroll to position [1162, 0]
click at [124, 829] on div "Showing 1 to 25 of 1,803 entries" at bounding box center [268, 820] width 511 height 25
copy div "Showing 1 to 25 of 1,803 entries"
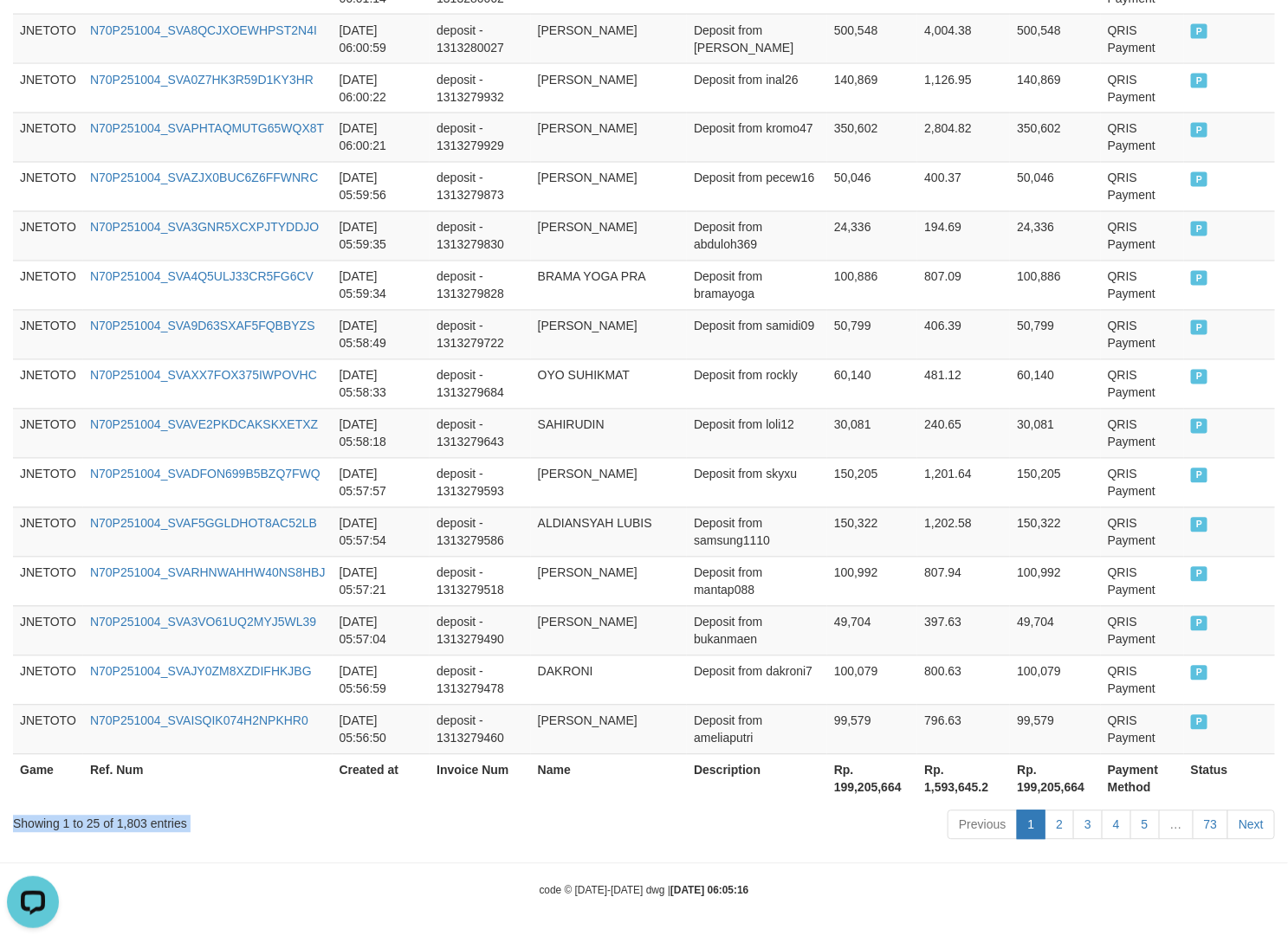
click at [136, 824] on div "Showing 1 to 25 of 1,803 entries" at bounding box center [268, 820] width 511 height 25
click at [872, 780] on th "Rp. 199,205,664" at bounding box center [872, 779] width 90 height 49
click at [867, 780] on th "Rp. 199,205,664" at bounding box center [872, 779] width 90 height 49
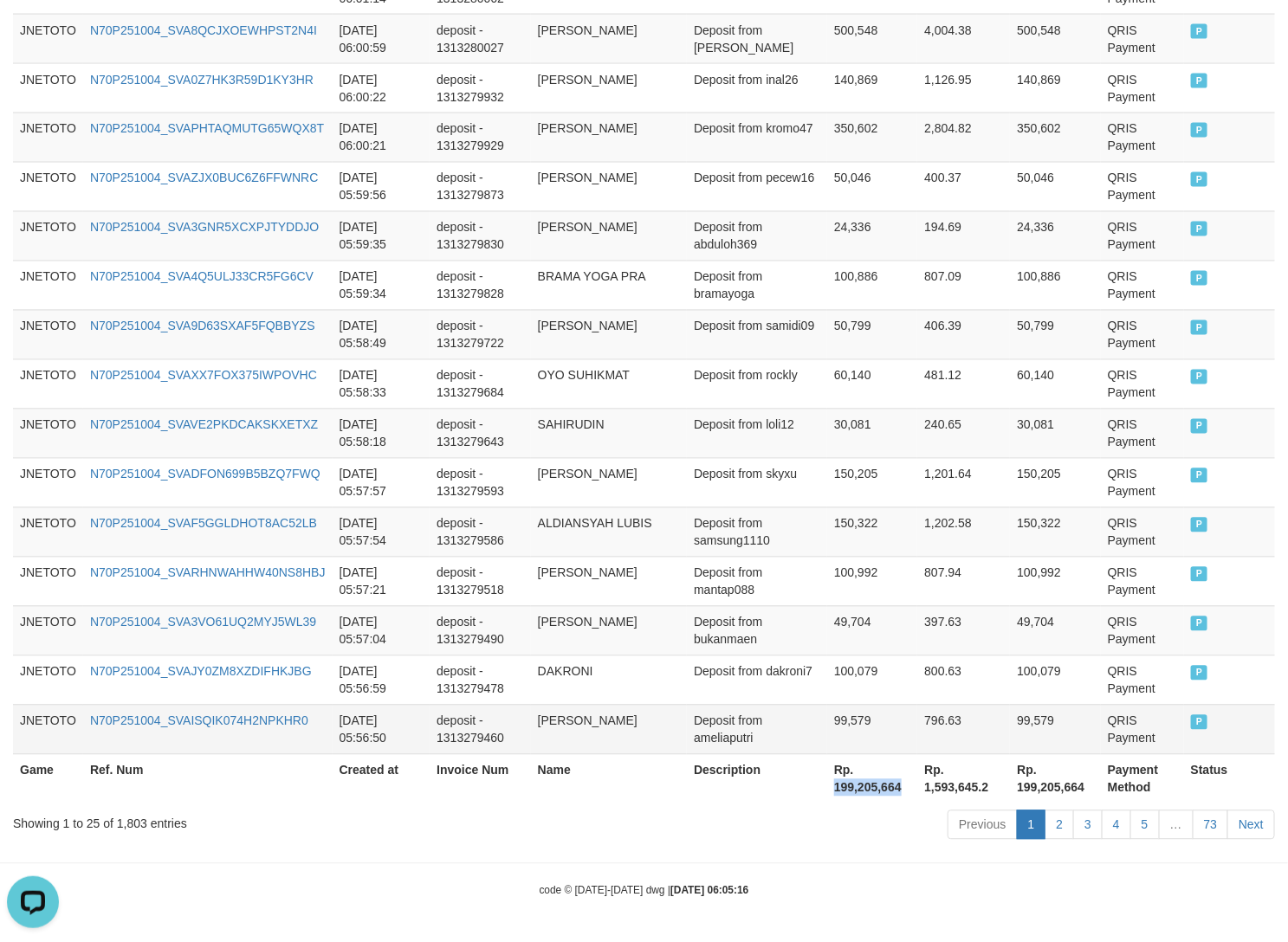
copy th "199,205,664"
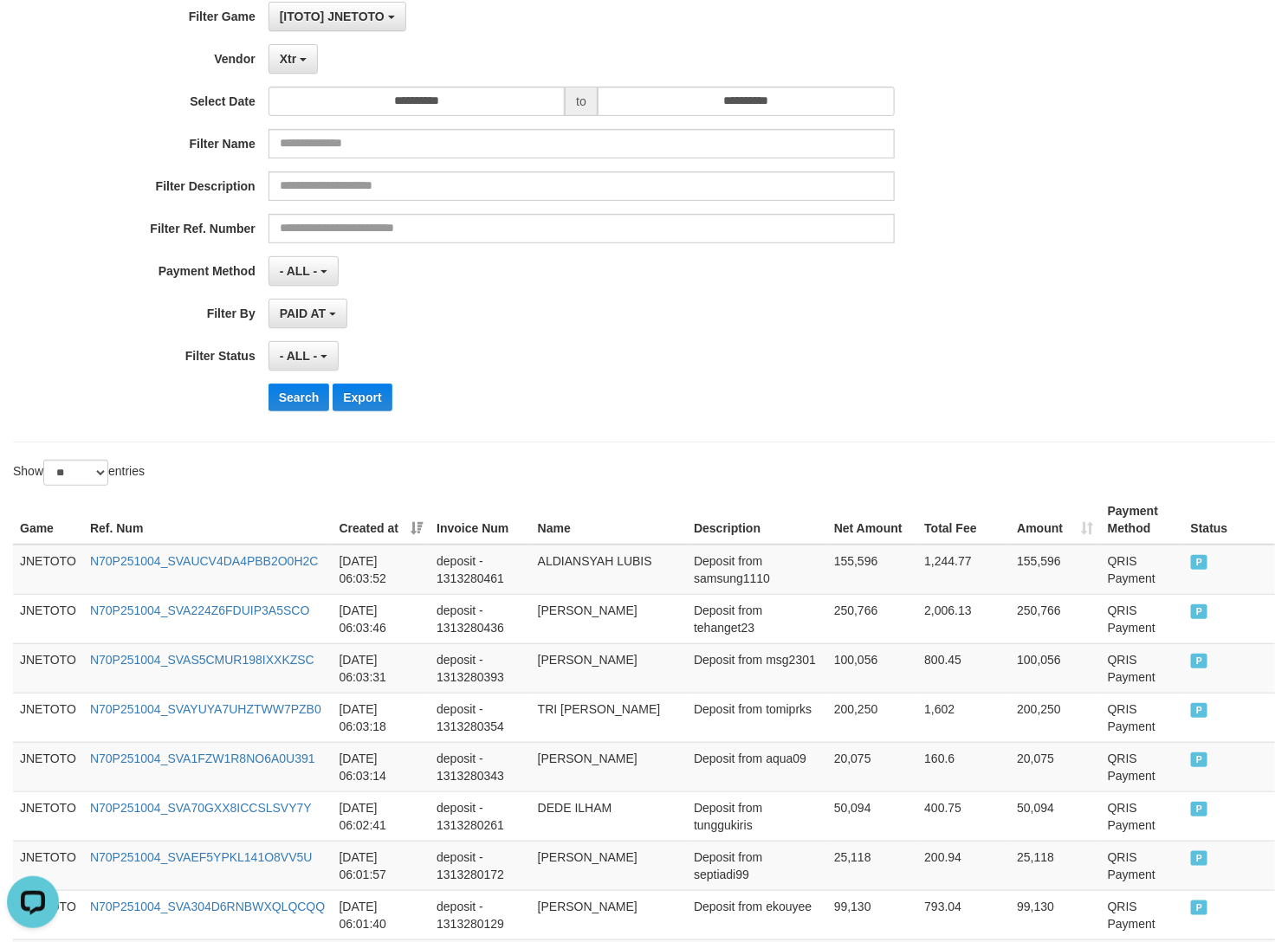
scroll to position [7, 0]
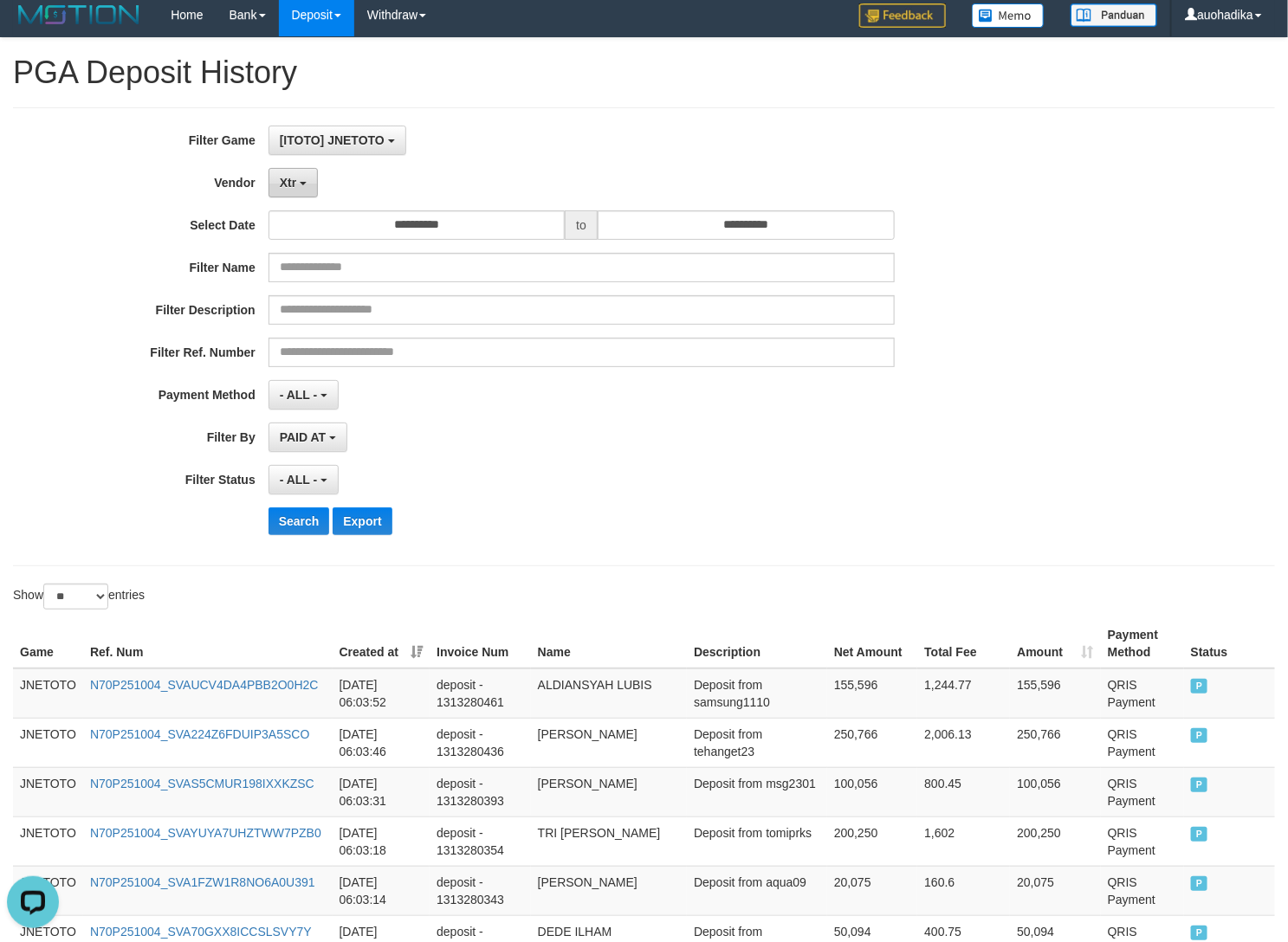
click at [288, 191] on button "Xtr" at bounding box center [293, 183] width 49 height 29
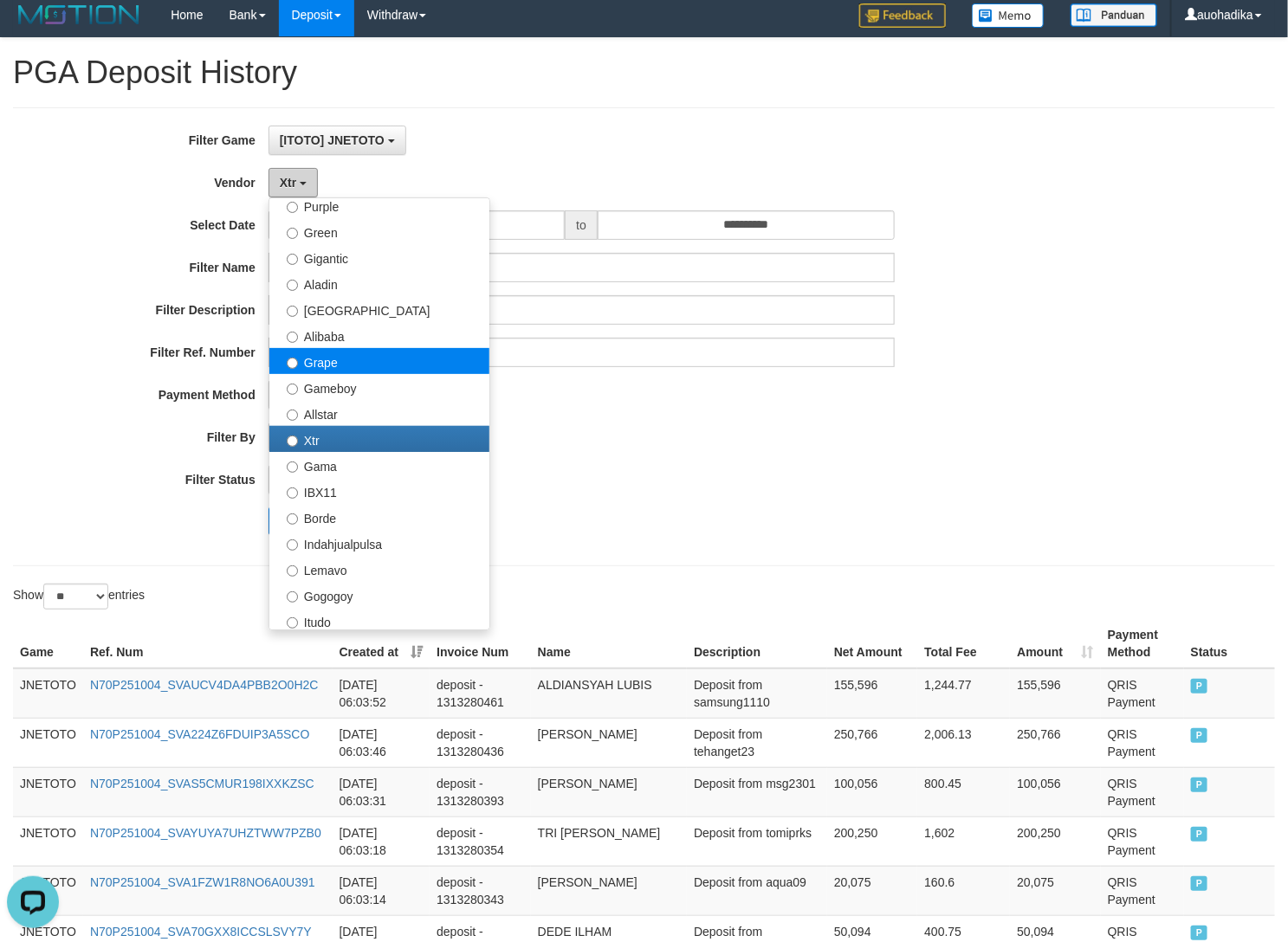
scroll to position [0, 0]
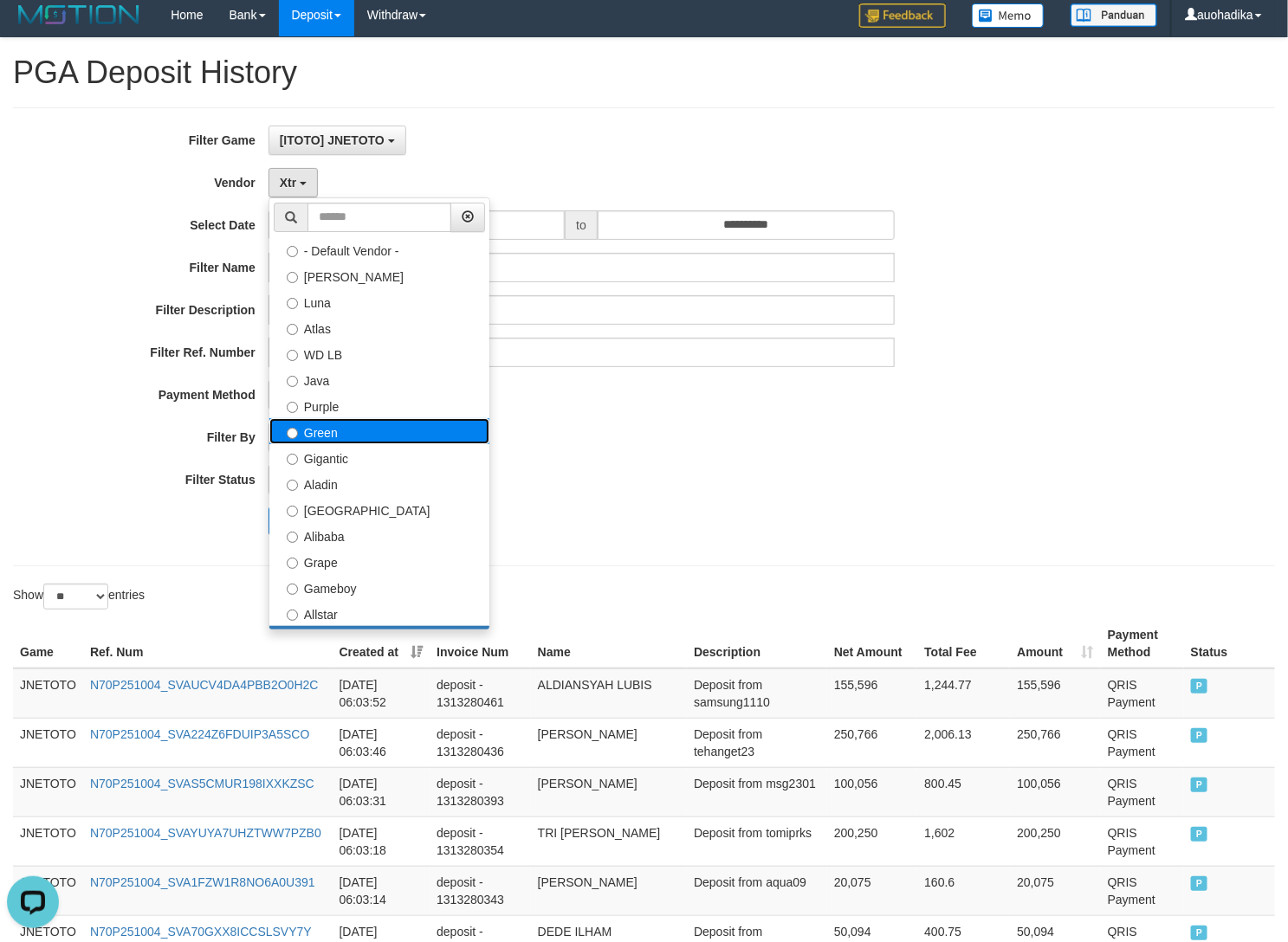
click at [406, 424] on label "Green" at bounding box center [379, 431] width 220 height 26
select select "**********"
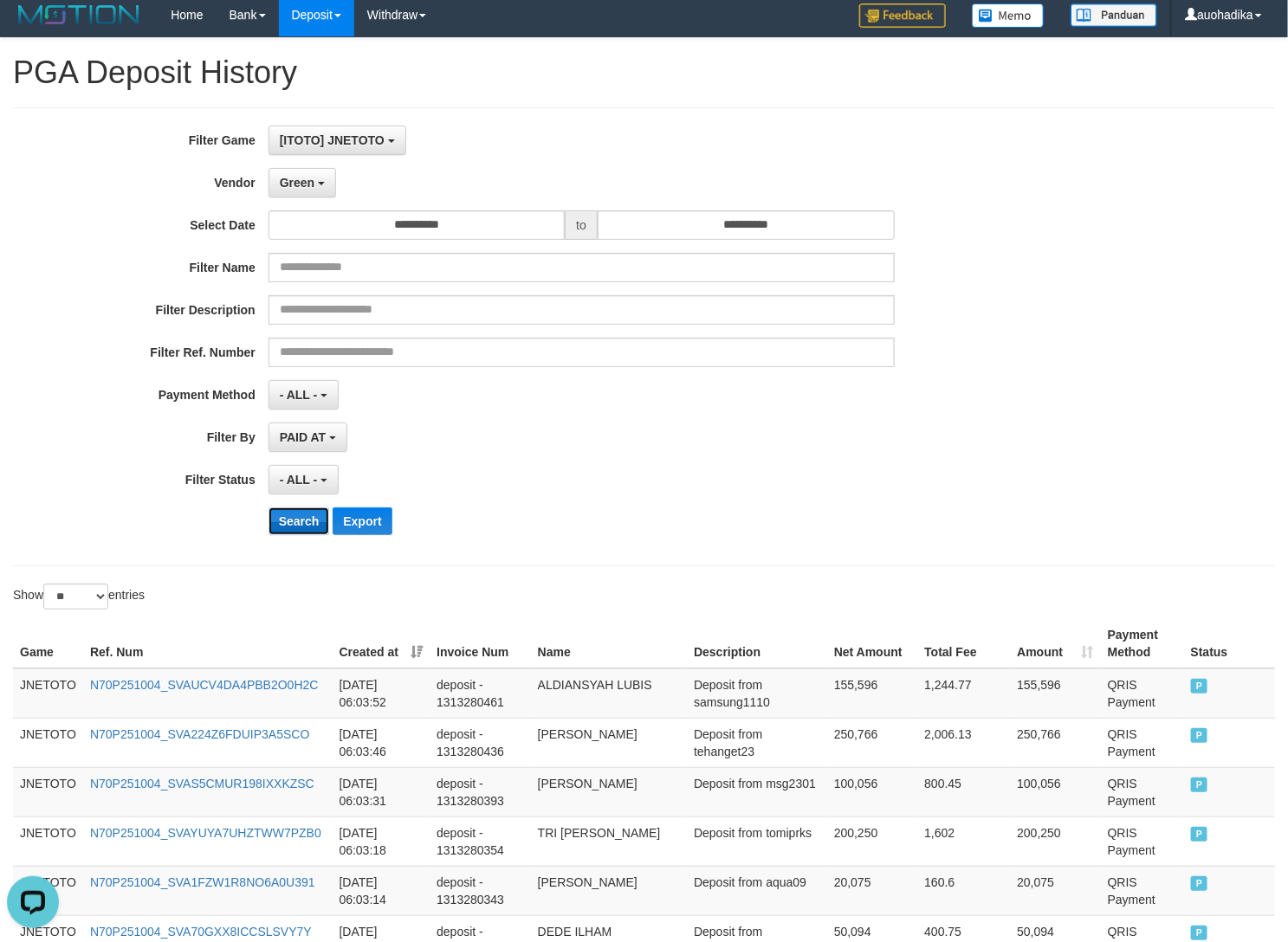
click at [311, 512] on button "Search" at bounding box center [299, 522] width 62 height 28
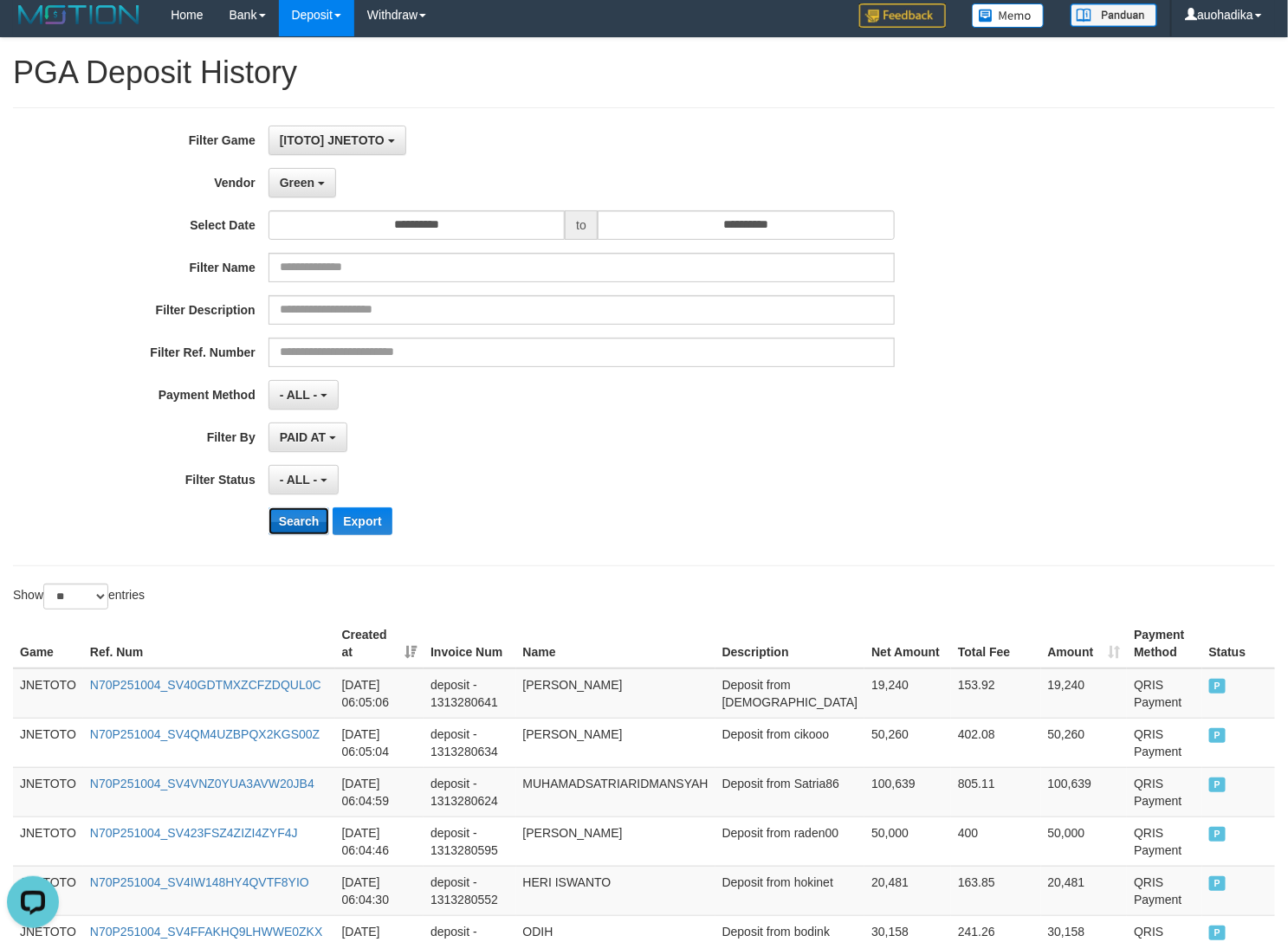
click at [289, 524] on button "Search" at bounding box center [299, 522] width 62 height 28
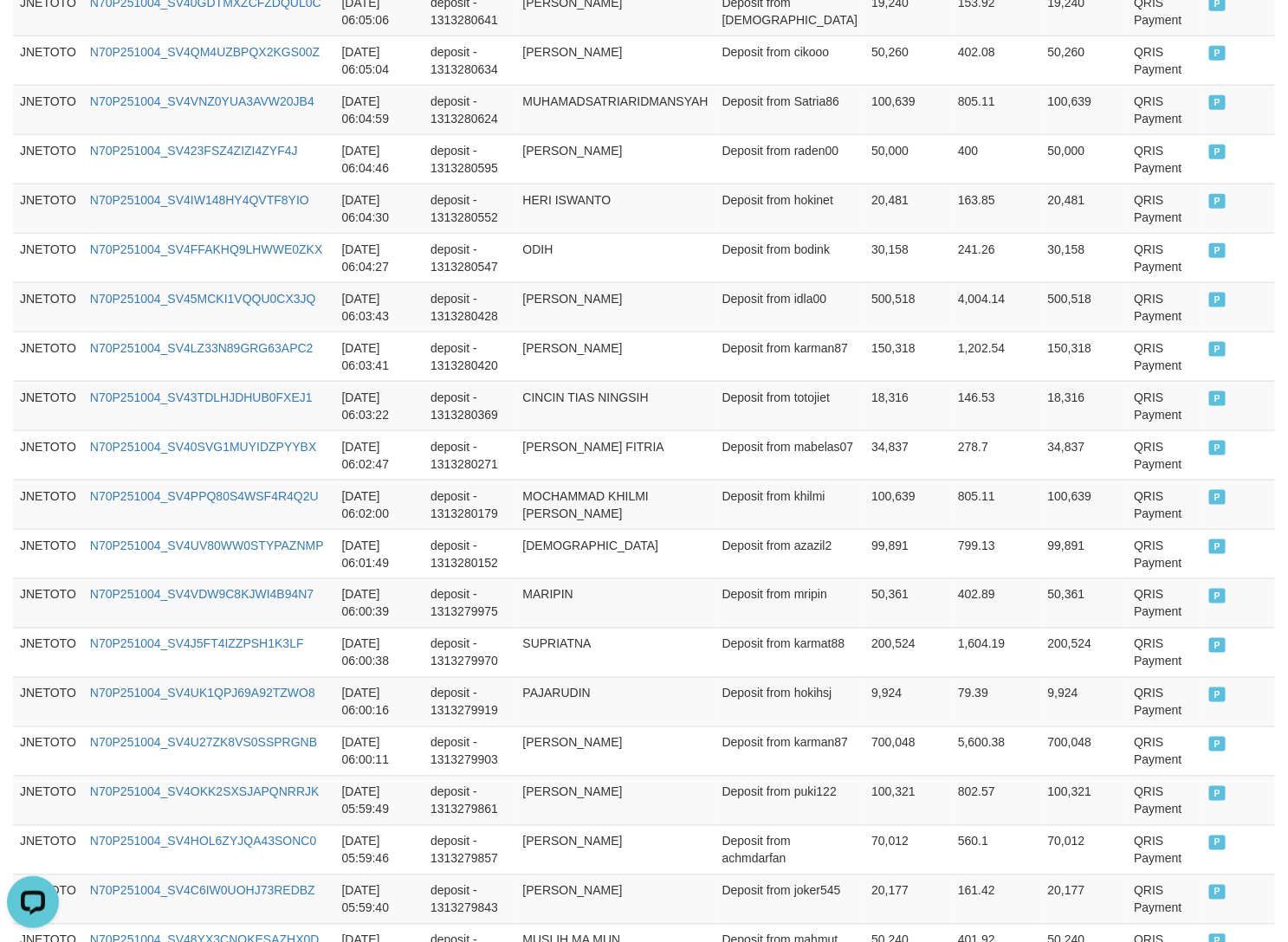
scroll to position [1162, 0]
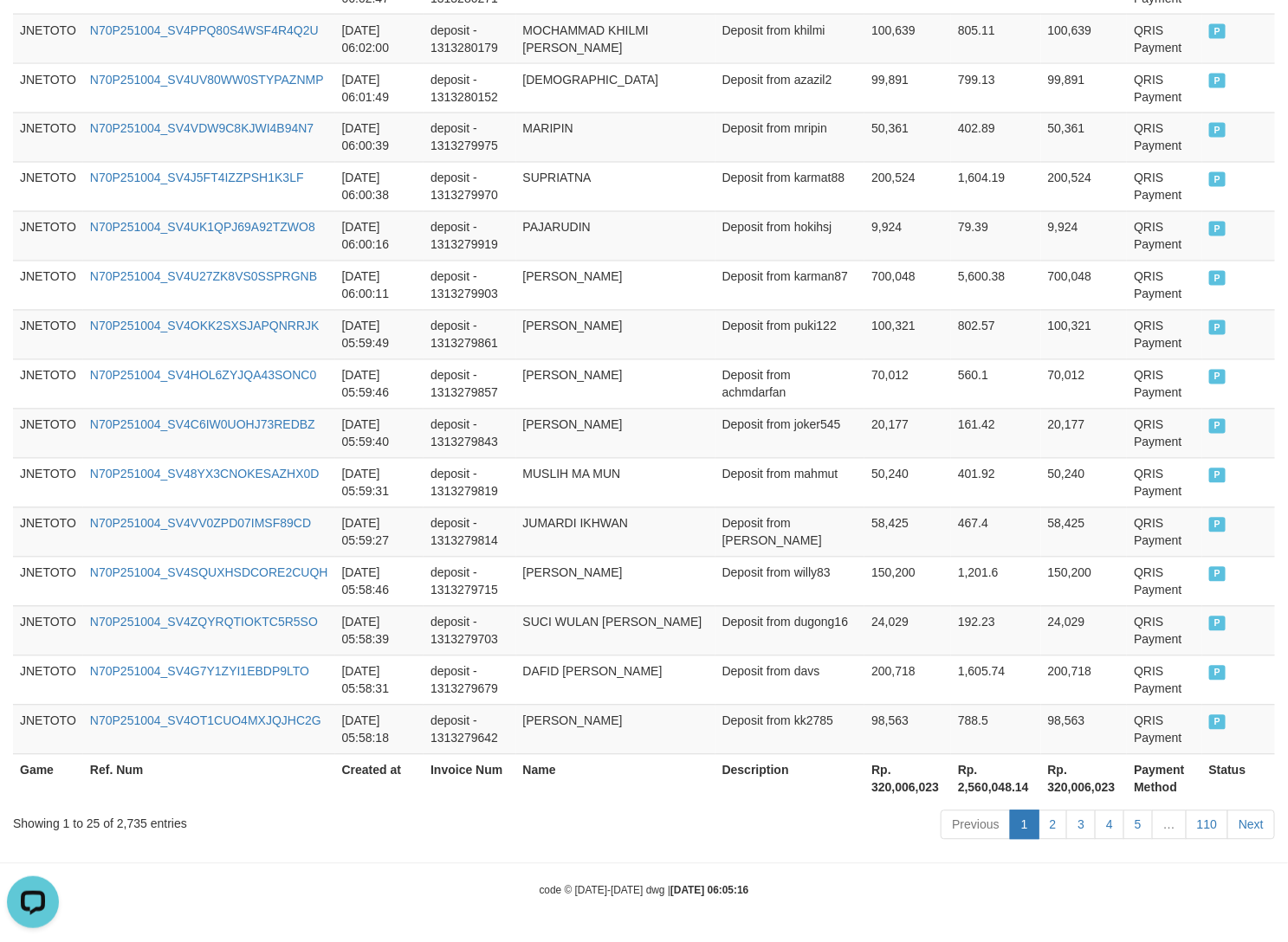
click at [132, 825] on div "Showing 1 to 25 of 2,735 entries" at bounding box center [268, 820] width 511 height 25
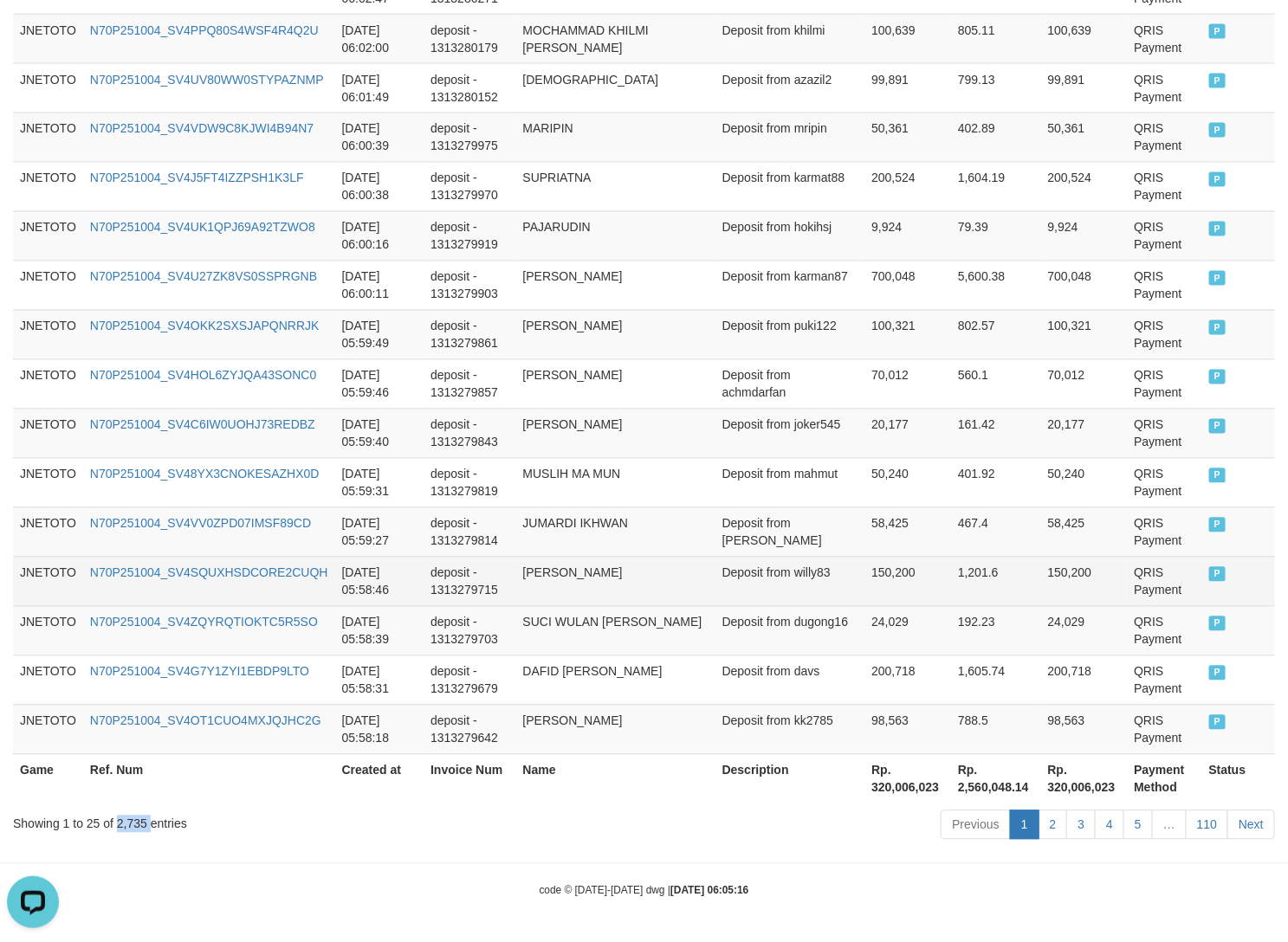
copy div "2,735"
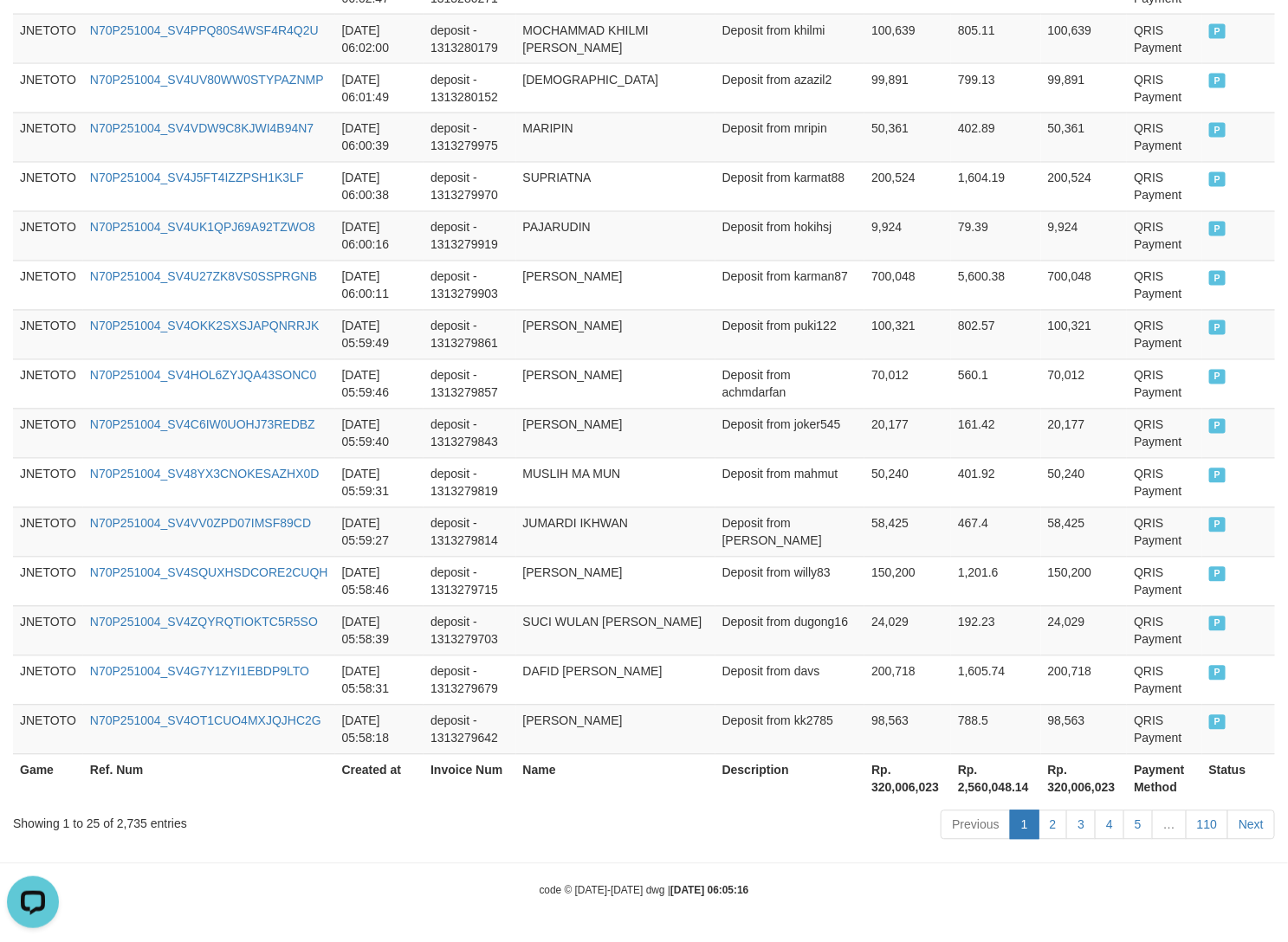
click at [890, 785] on th "Rp. 320,006,023" at bounding box center [908, 779] width 86 height 49
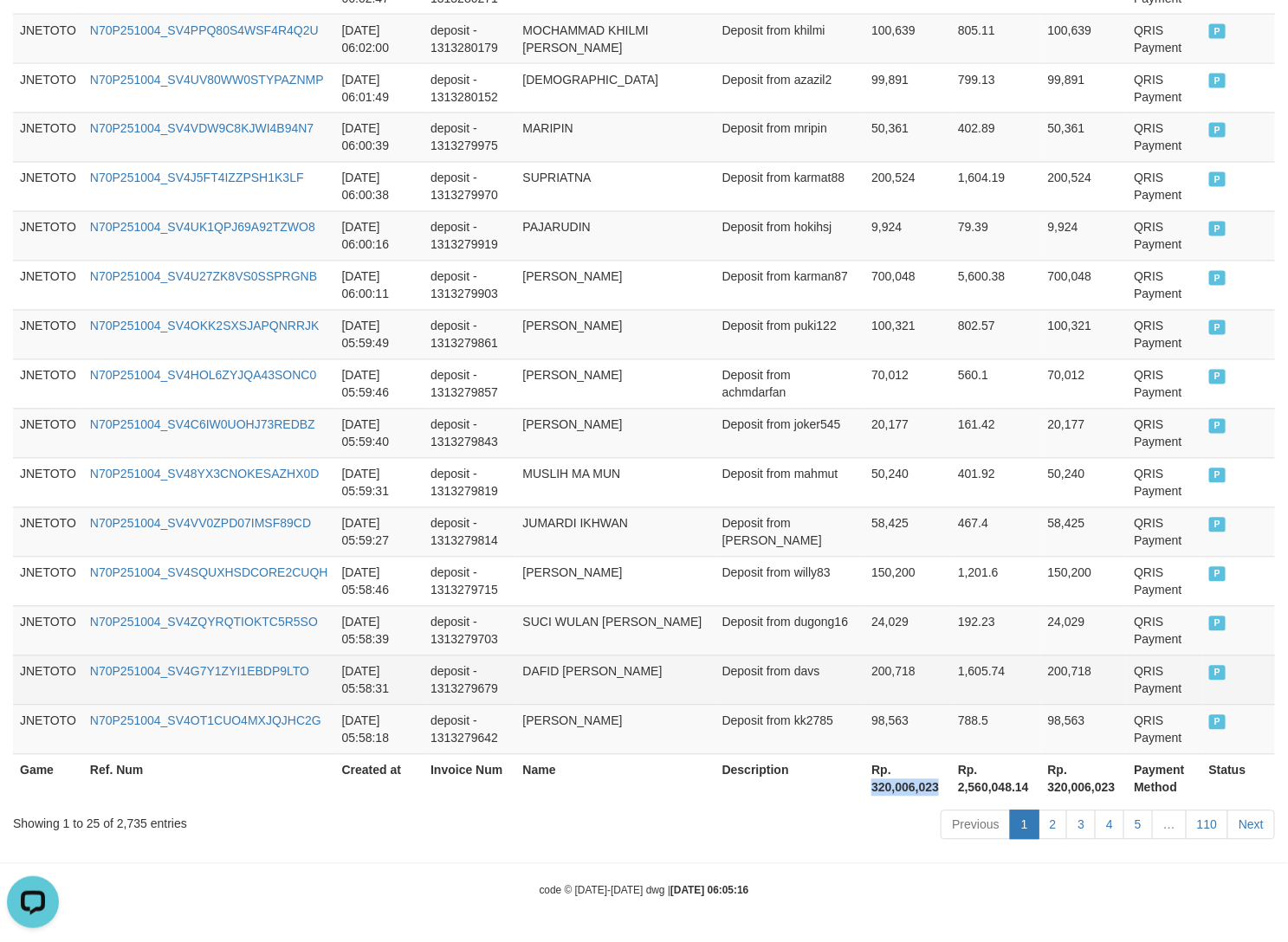
copy th "320,006,023"
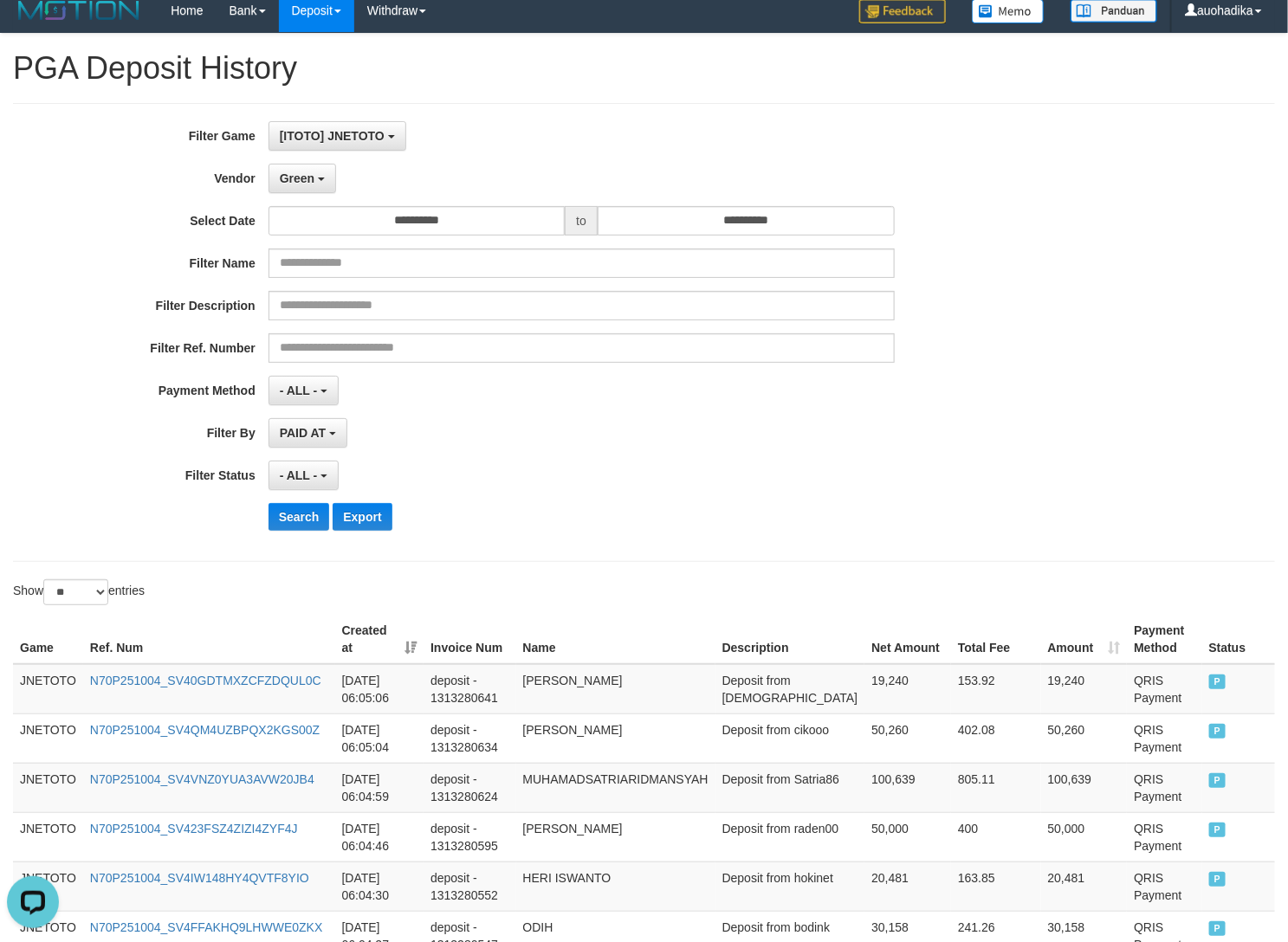
scroll to position [0, 0]
